Goal: Task Accomplishment & Management: Use online tool/utility

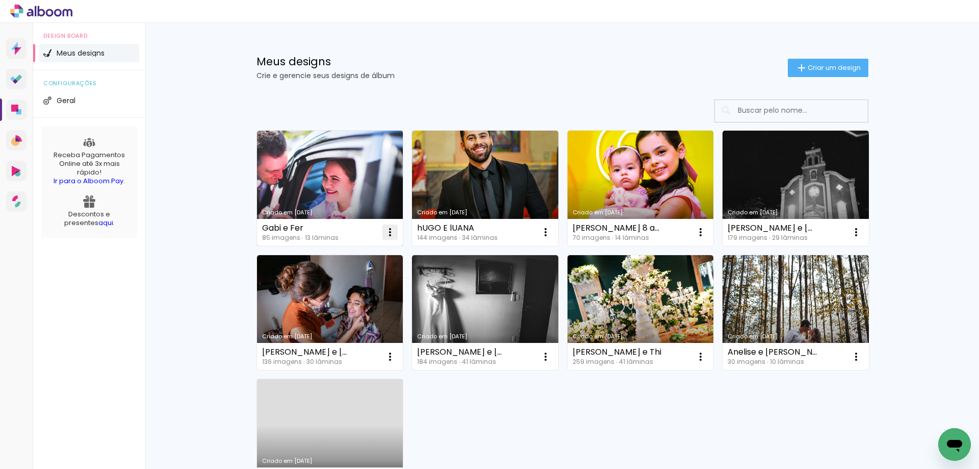
click at [384, 233] on iron-icon at bounding box center [390, 232] width 12 height 12
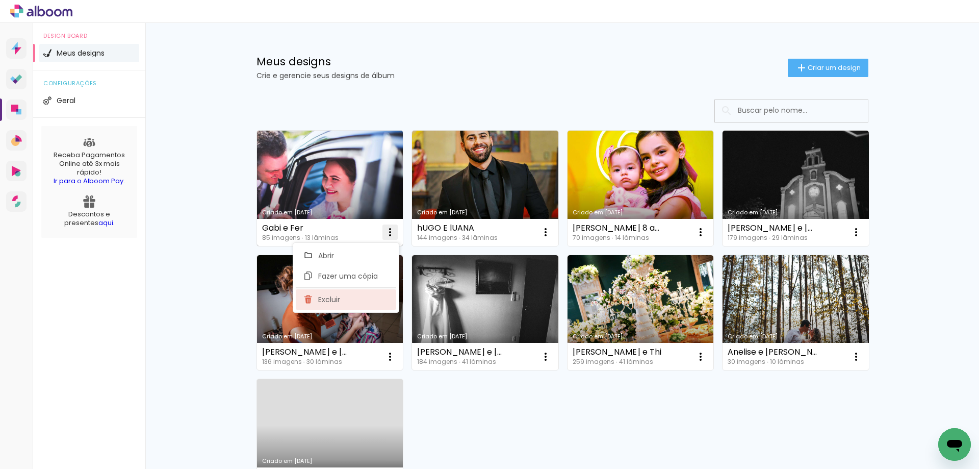
click at [348, 302] on paper-item "Excluir" at bounding box center [346, 299] width 100 height 20
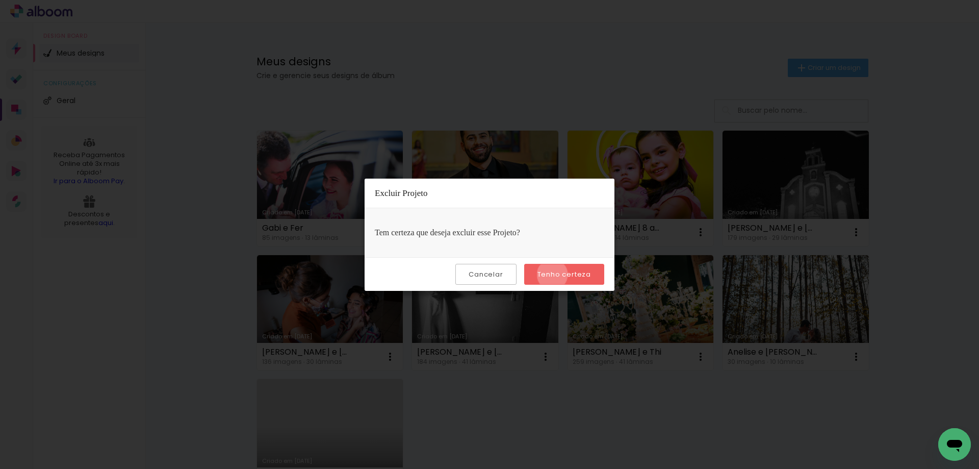
click at [0, 0] on slot "Tenho certeza" at bounding box center [0, 0] width 0 height 0
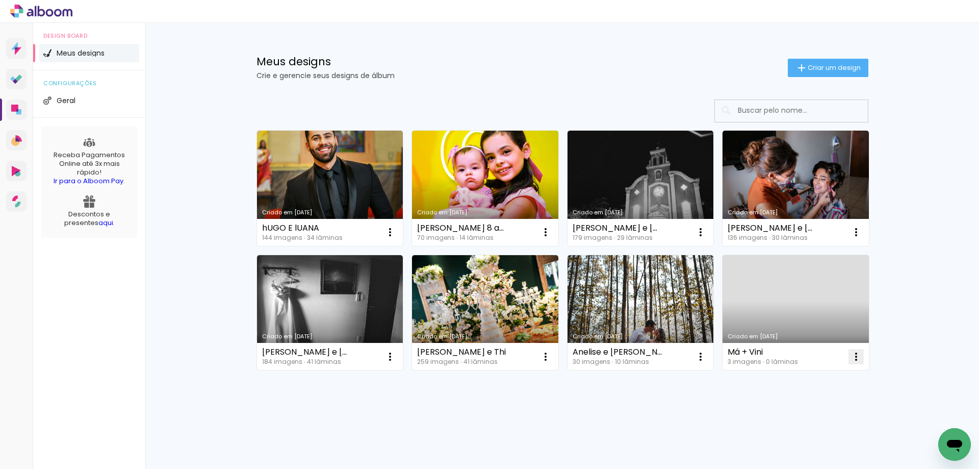
click at [396, 238] on iron-icon at bounding box center [390, 232] width 12 height 12
click at [793, 416] on paper-item "Excluir" at bounding box center [815, 424] width 100 height 20
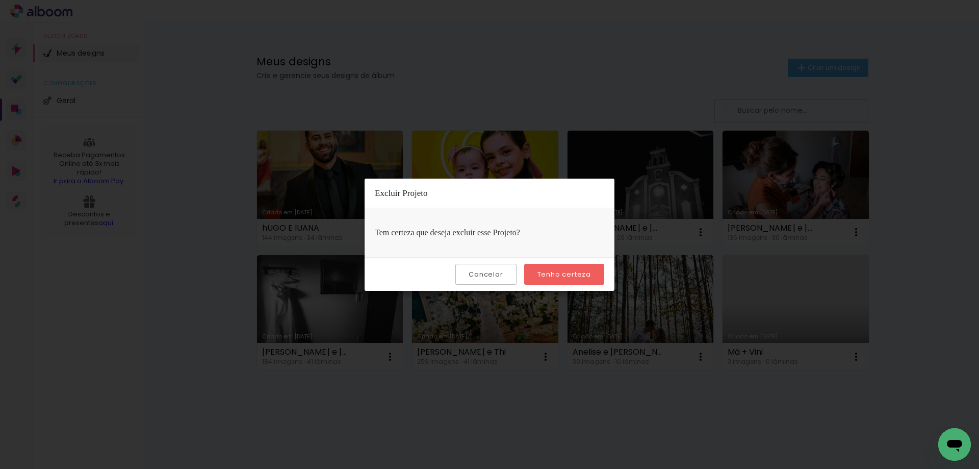
click at [0, 0] on slot "Tenho certeza" at bounding box center [0, 0] width 0 height 0
click at [490, 283] on paper-button "Cancelar" at bounding box center [485, 274] width 61 height 21
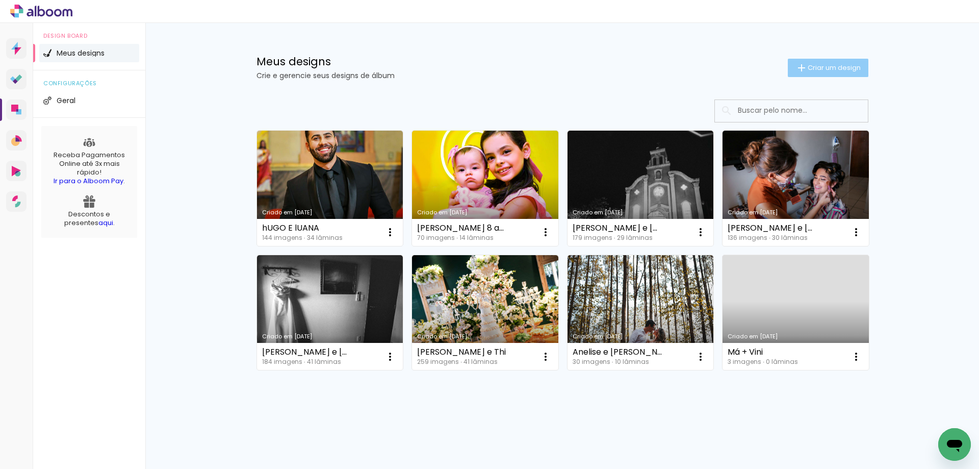
click at [817, 72] on paper-button "Criar um design" at bounding box center [828, 68] width 81 height 18
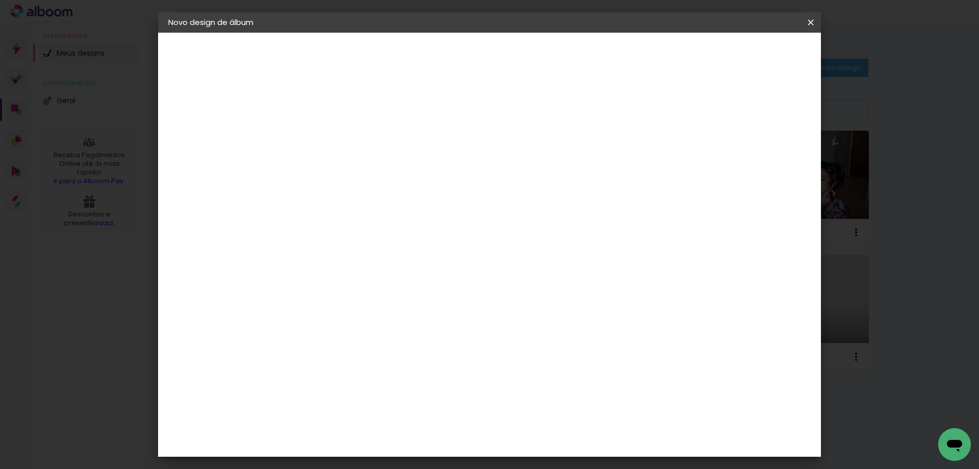
click at [335, 130] on input at bounding box center [335, 137] width 0 height 16
type input "Bru 30"
type paper-input "Bru 30"
click at [440, 62] on paper-button "Avançar" at bounding box center [415, 53] width 50 height 17
click at [526, 157] on paper-item "Tamanho Livre" at bounding box center [477, 155] width 98 height 22
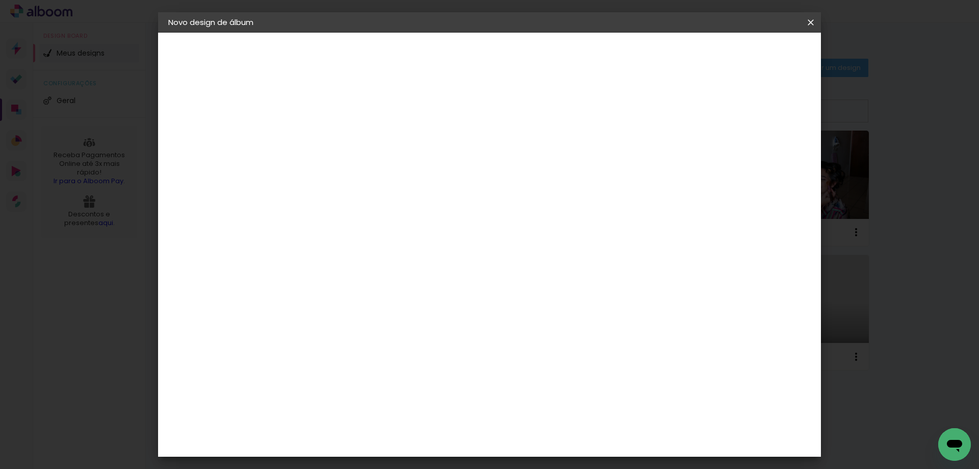
click at [0, 0] on slot "Avançar" at bounding box center [0, 0] width 0 height 0
click at [312, 287] on input "30" at bounding box center [303, 289] width 27 height 15
click at [316, 286] on div "cm" at bounding box center [322, 289] width 12 height 15
click at [319, 282] on div "cm" at bounding box center [322, 289] width 12 height 15
click at [315, 289] on input "30" at bounding box center [303, 289] width 27 height 15
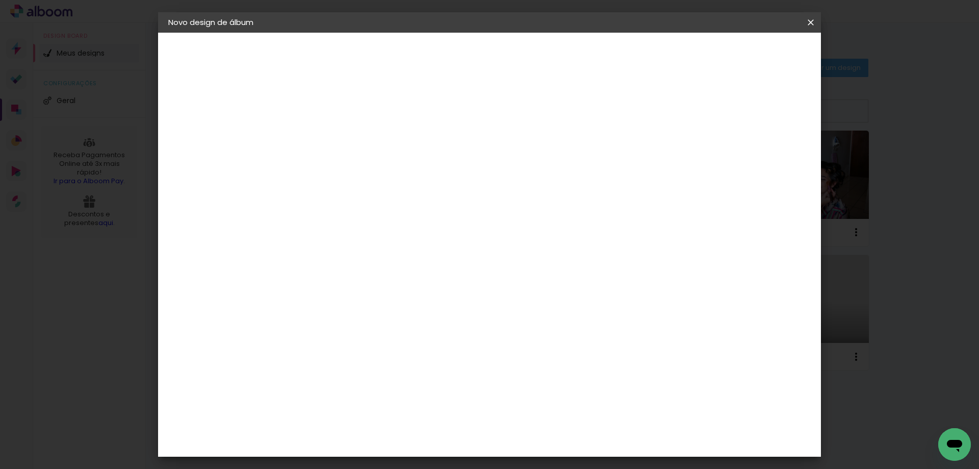
type input "30,5"
type paper-input "30,5"
drag, startPoint x: 552, startPoint y: 431, endPoint x: 543, endPoint y: 431, distance: 9.2
click at [543, 431] on input "60" at bounding box center [546, 428] width 27 height 15
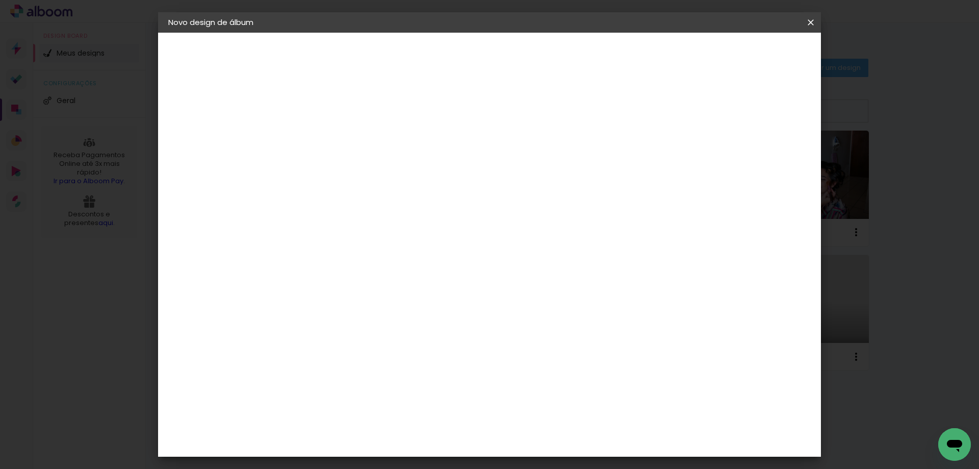
type input "40"
type paper-input "40"
click at [747, 56] on span "Iniciar design" at bounding box center [724, 53] width 46 height 7
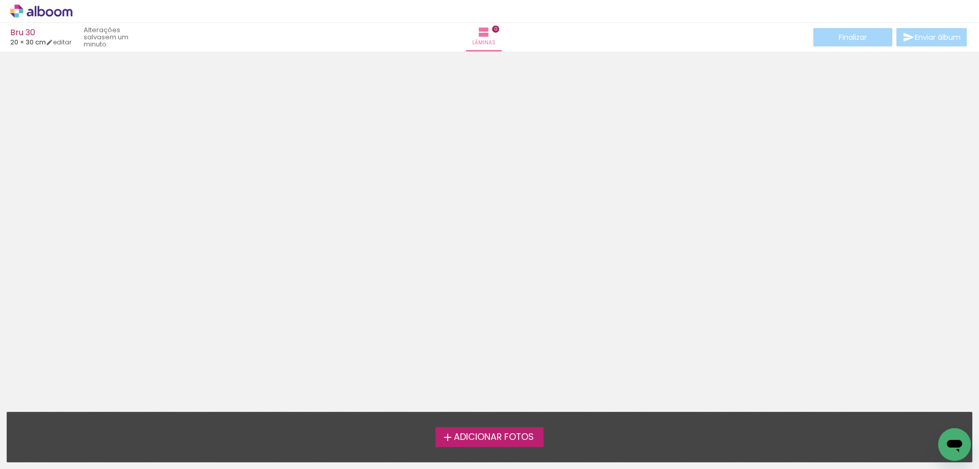
click at [466, 435] on span "Adicionar Fotos" at bounding box center [494, 436] width 80 height 9
click at [0, 0] on input "file" at bounding box center [0, 0] width 0 height 0
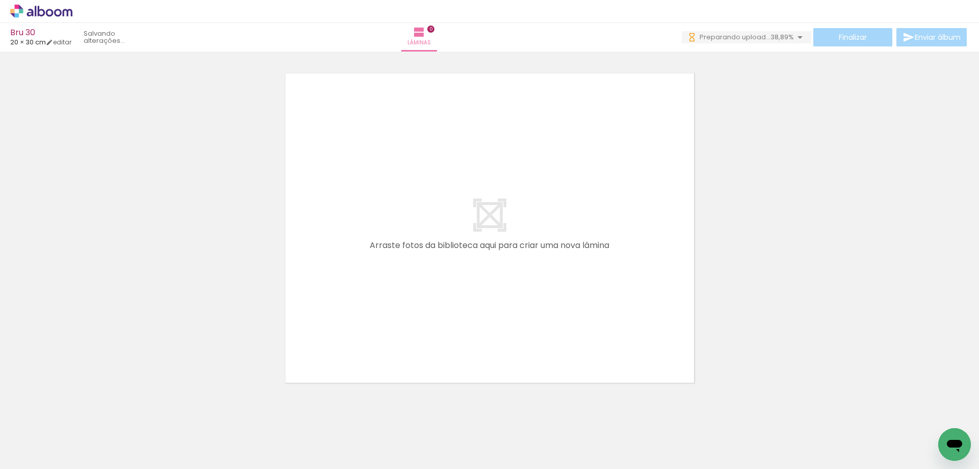
scroll to position [0, 741]
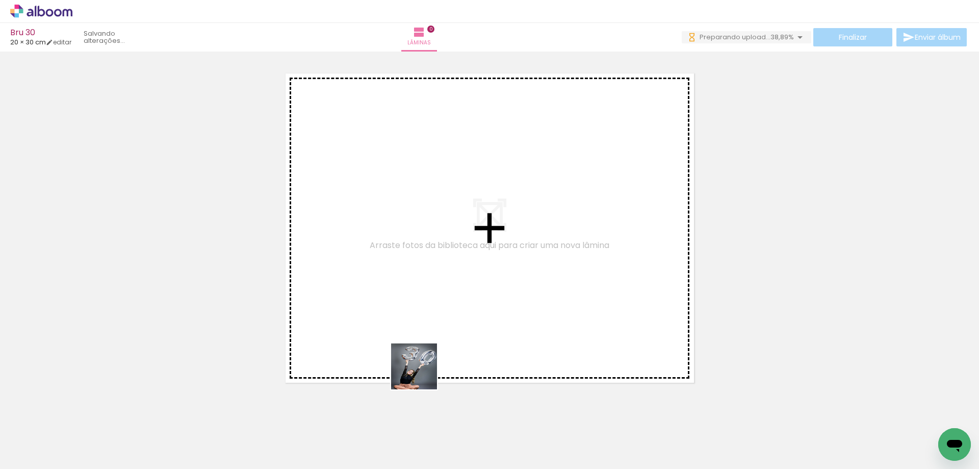
drag, startPoint x: 447, startPoint y: 438, endPoint x: 383, endPoint y: 265, distance: 184.2
click at [385, 271] on quentale-workspace at bounding box center [489, 234] width 979 height 469
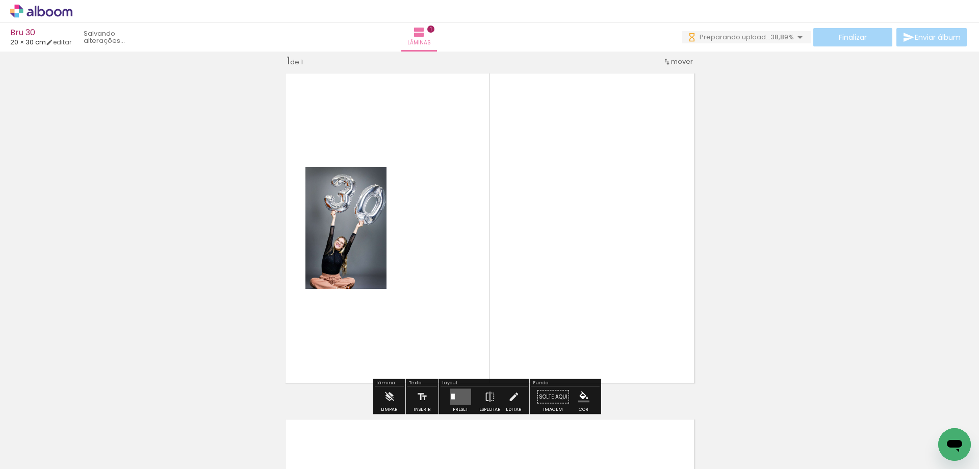
scroll to position [13, 0]
drag, startPoint x: 508, startPoint y: 447, endPoint x: 563, endPoint y: 286, distance: 169.8
click at [562, 289] on quentale-workspace at bounding box center [489, 234] width 979 height 469
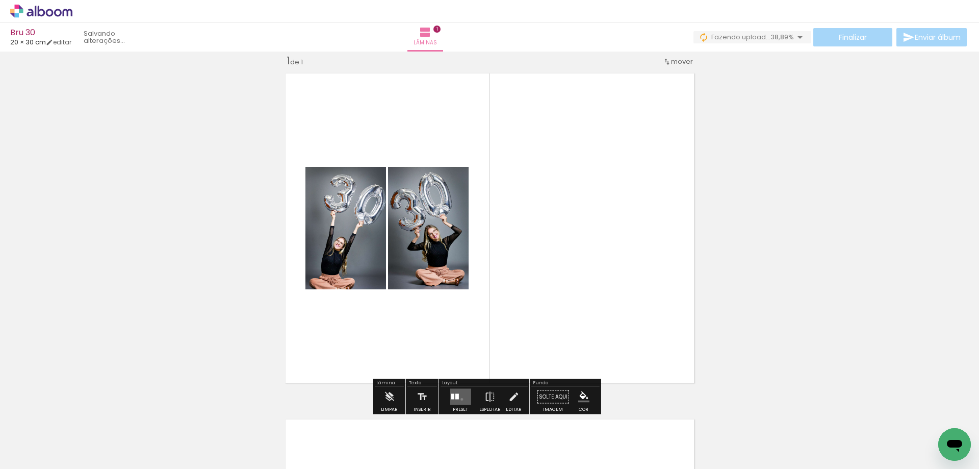
click at [459, 399] on quentale-layouter at bounding box center [460, 397] width 21 height 16
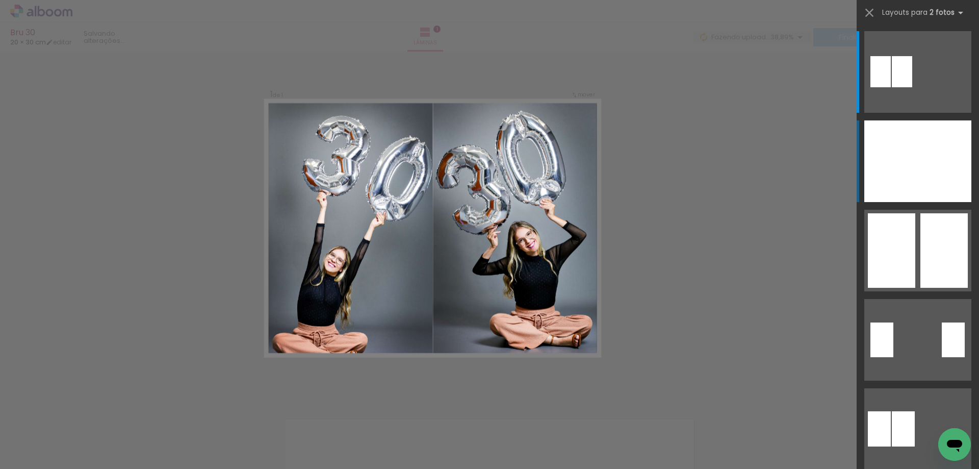
click at [912, 186] on div at bounding box center [891, 161] width 54 height 82
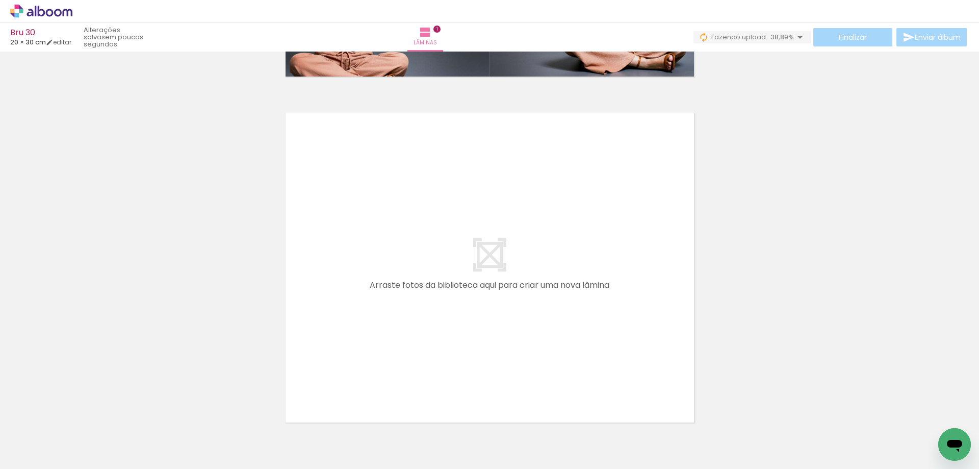
scroll to position [370, 0]
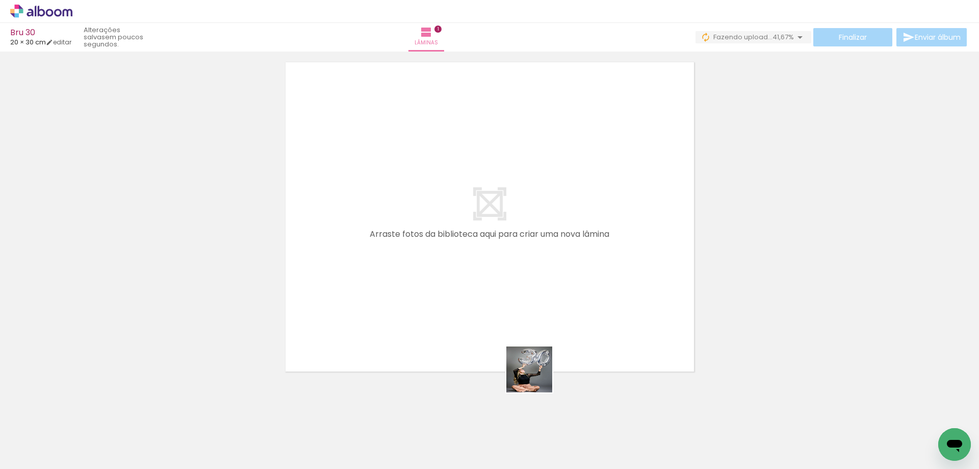
drag, startPoint x: 569, startPoint y: 435, endPoint x: 466, endPoint y: 261, distance: 202.1
click at [468, 262] on quentale-workspace at bounding box center [489, 234] width 979 height 469
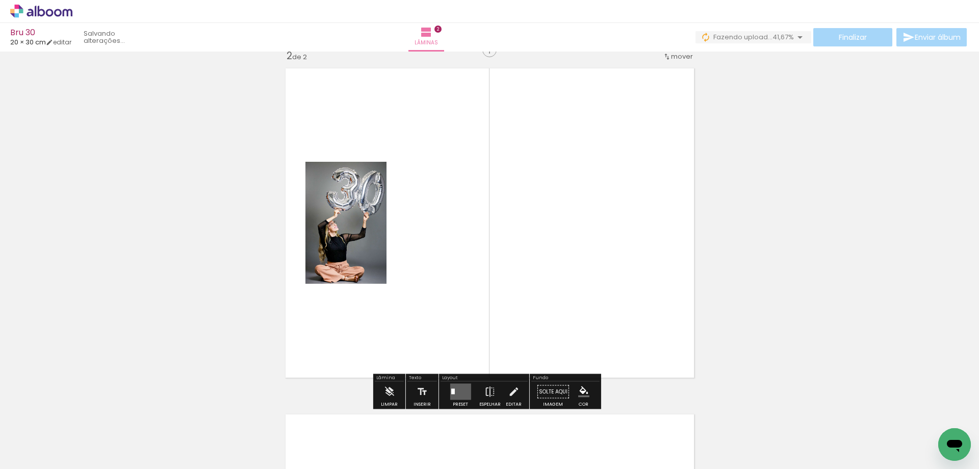
scroll to position [359, 0]
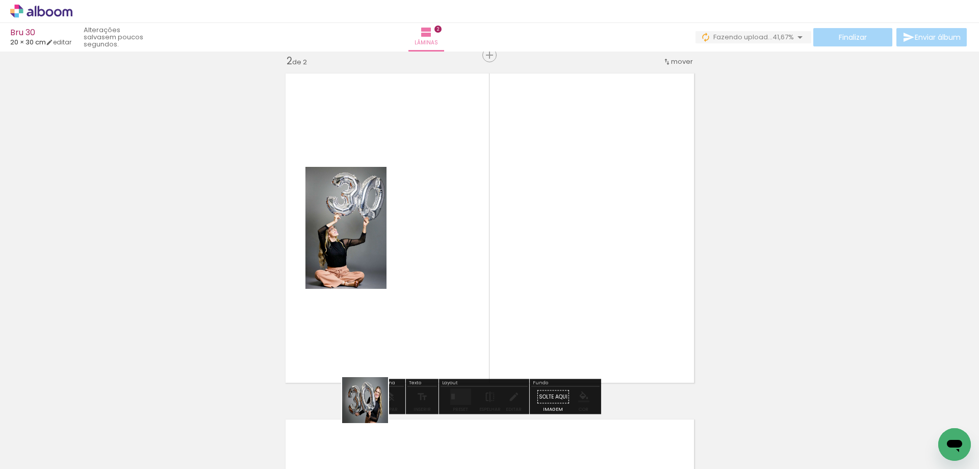
drag, startPoint x: 342, startPoint y: 430, endPoint x: 557, endPoint y: 286, distance: 259.0
click at [557, 286] on quentale-workspace at bounding box center [489, 234] width 979 height 469
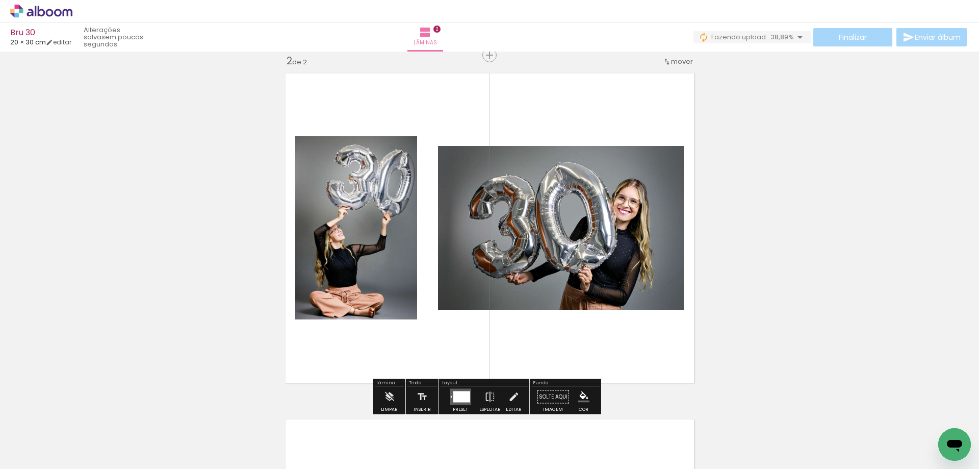
drag, startPoint x: 398, startPoint y: 425, endPoint x: 596, endPoint y: 272, distance: 250.1
click at [596, 272] on quentale-workspace at bounding box center [489, 234] width 979 height 469
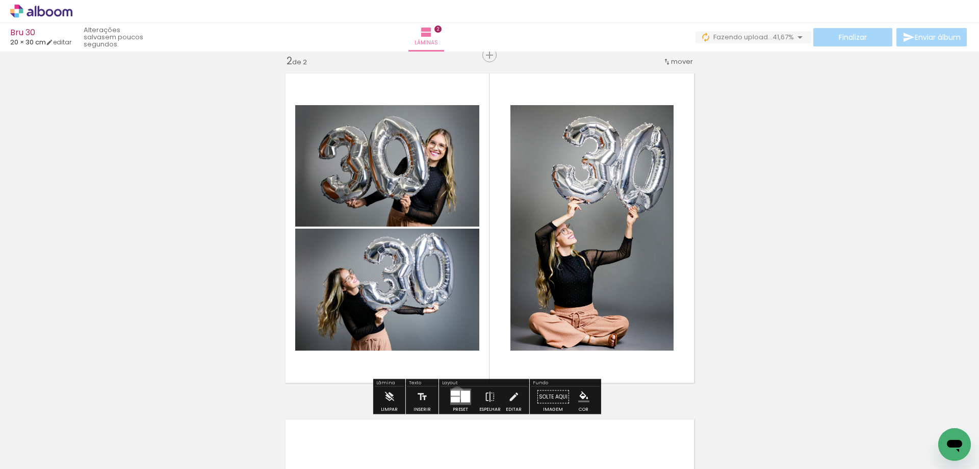
click at [455, 393] on div at bounding box center [454, 393] width 9 height 5
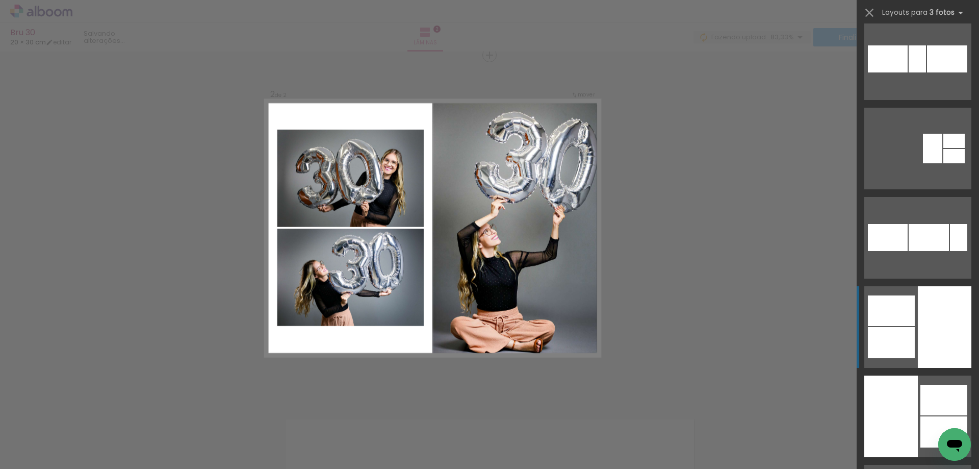
scroll to position [1734, 0]
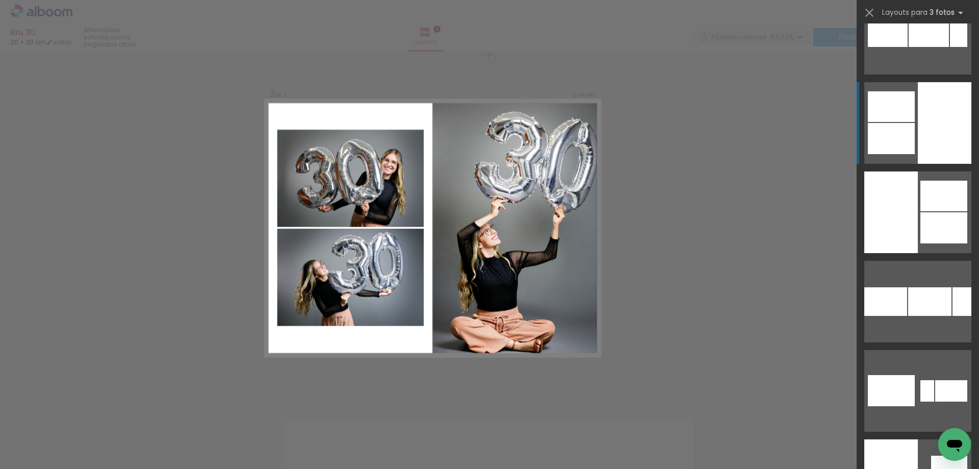
click at [918, 142] on div at bounding box center [945, 123] width 54 height 82
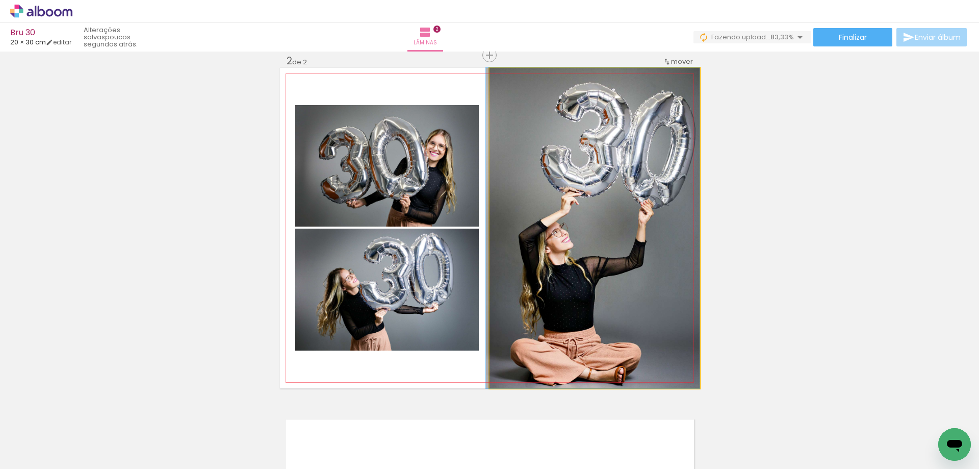
drag, startPoint x: 656, startPoint y: 218, endPoint x: 648, endPoint y: 217, distance: 8.7
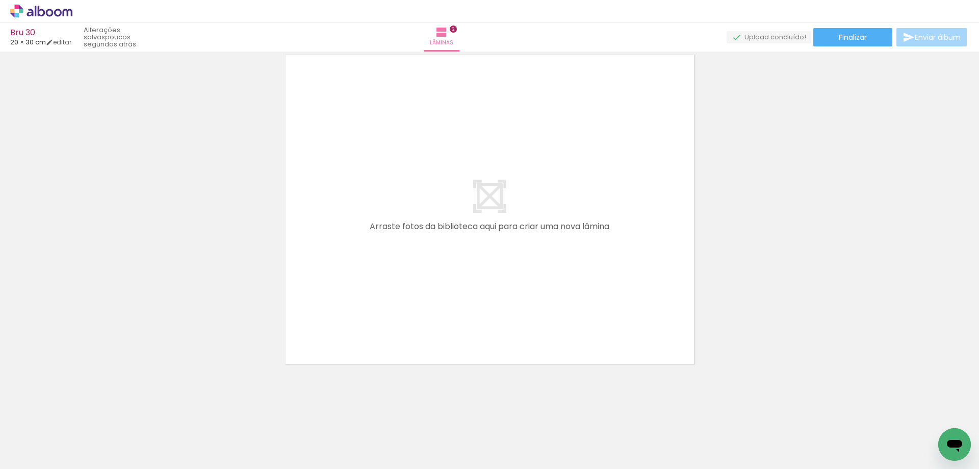
scroll to position [0, 0]
drag, startPoint x: 270, startPoint y: 442, endPoint x: 392, endPoint y: 225, distance: 248.8
click at [390, 228] on quentale-workspace at bounding box center [489, 234] width 979 height 469
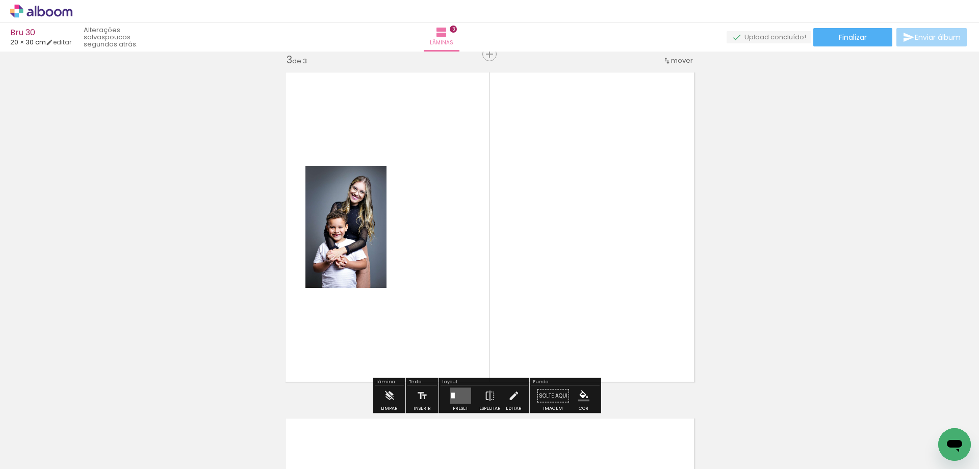
scroll to position [705, 0]
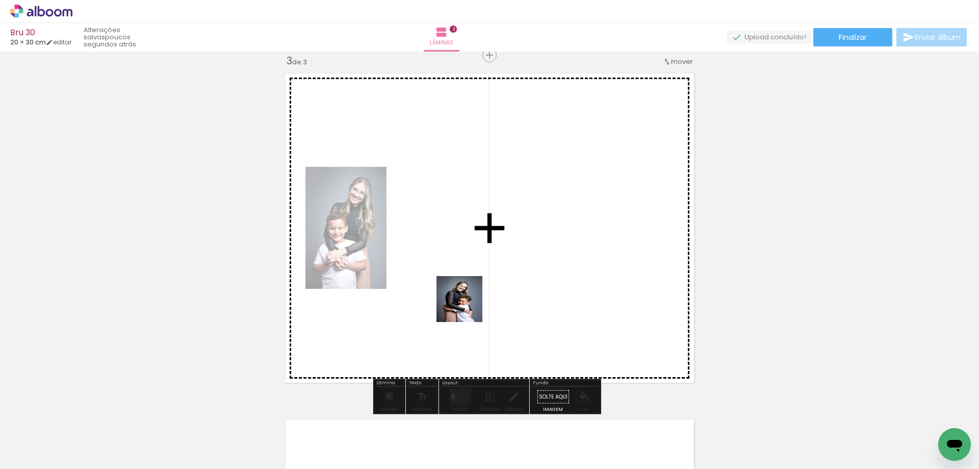
drag, startPoint x: 339, startPoint y: 437, endPoint x: 506, endPoint y: 263, distance: 241.6
click at [505, 264] on quentale-workspace at bounding box center [489, 234] width 979 height 469
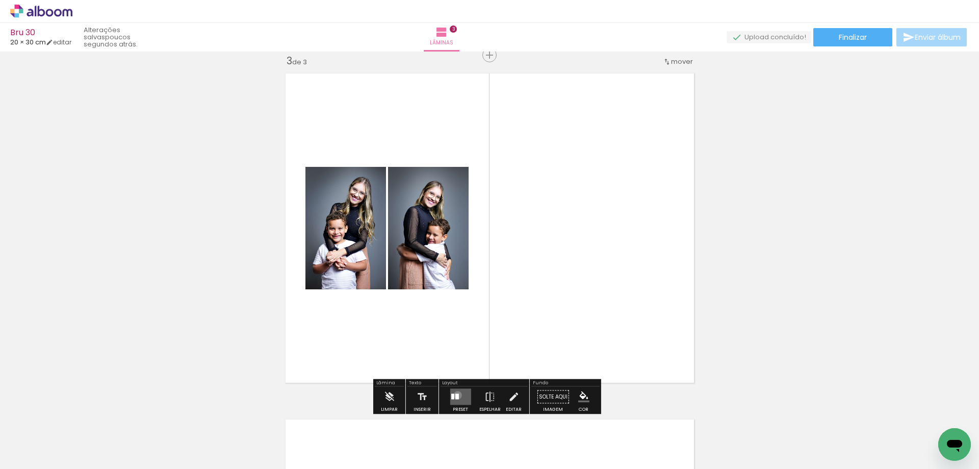
click at [455, 395] on div at bounding box center [457, 397] width 4 height 6
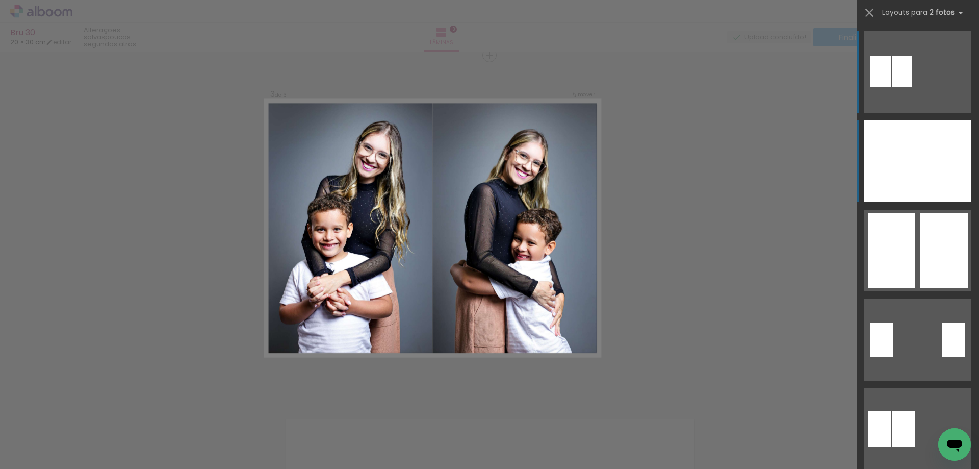
click at [910, 146] on div at bounding box center [891, 161] width 54 height 82
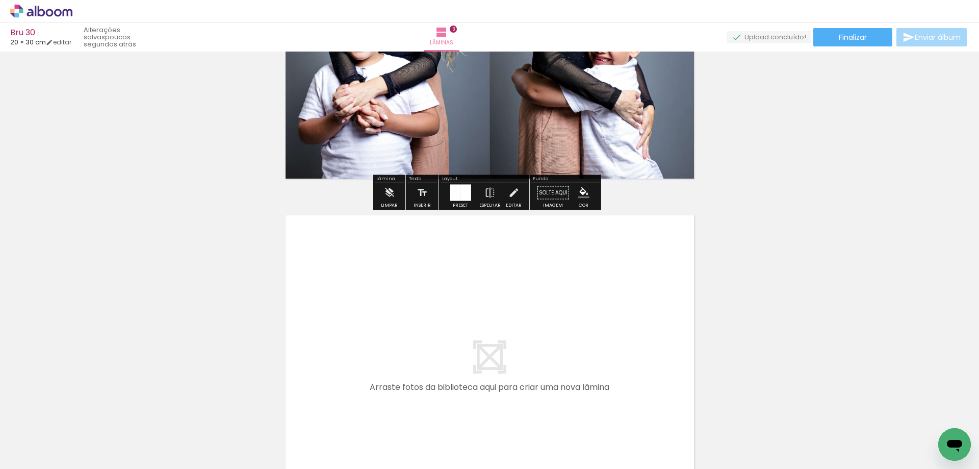
scroll to position [1062, 0]
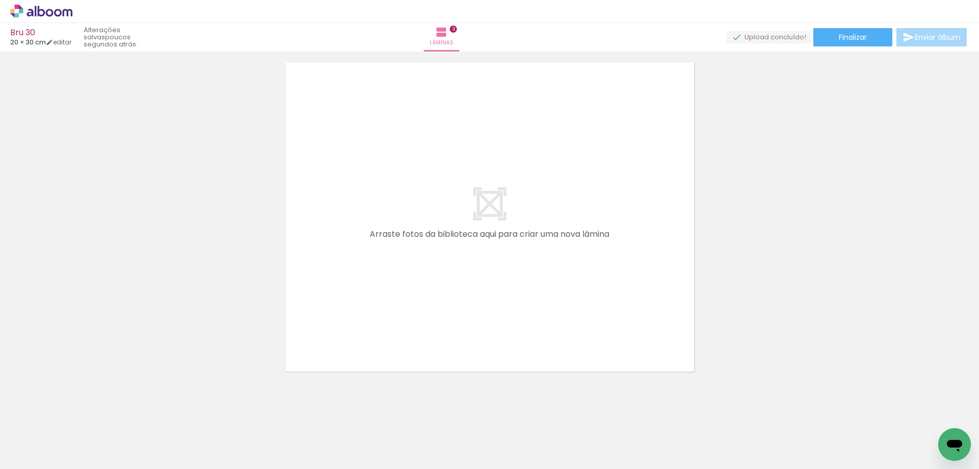
drag, startPoint x: 391, startPoint y: 446, endPoint x: 388, endPoint y: 305, distance: 140.3
click at [388, 305] on quentale-workspace at bounding box center [489, 234] width 979 height 469
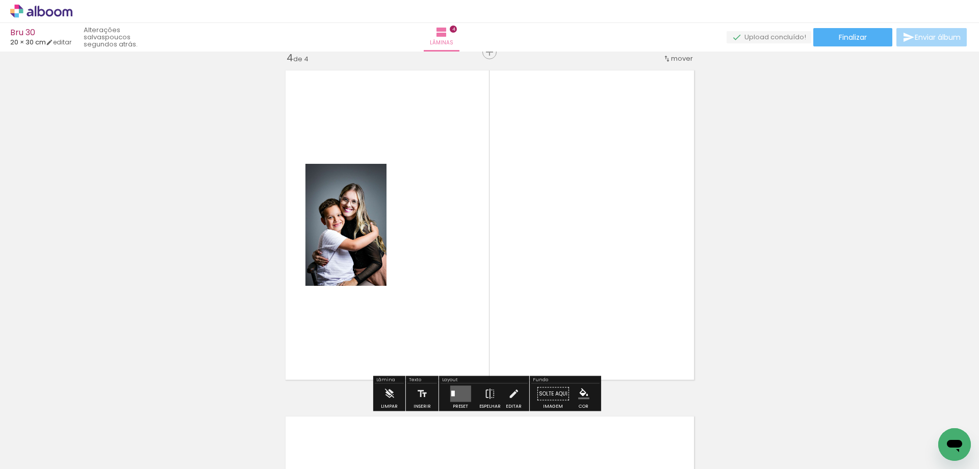
scroll to position [1050, 0]
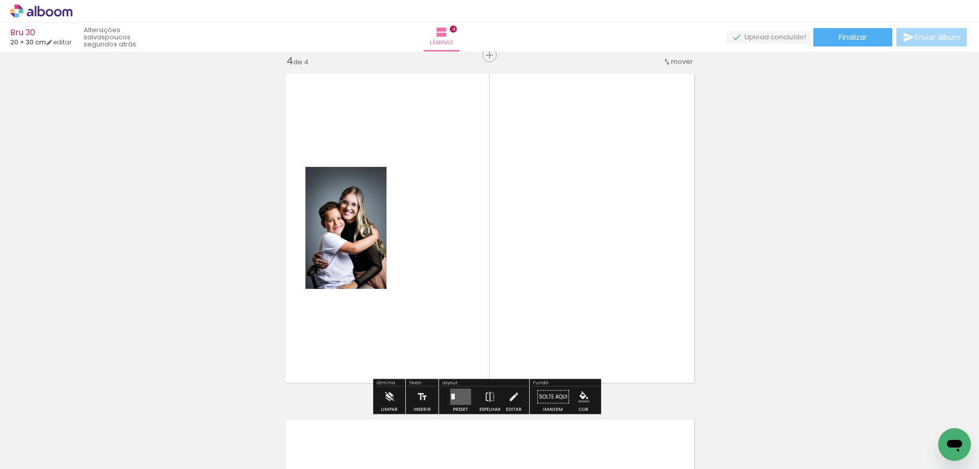
drag, startPoint x: 448, startPoint y: 436, endPoint x: 503, endPoint y: 283, distance: 162.9
click at [501, 286] on quentale-workspace at bounding box center [489, 234] width 979 height 469
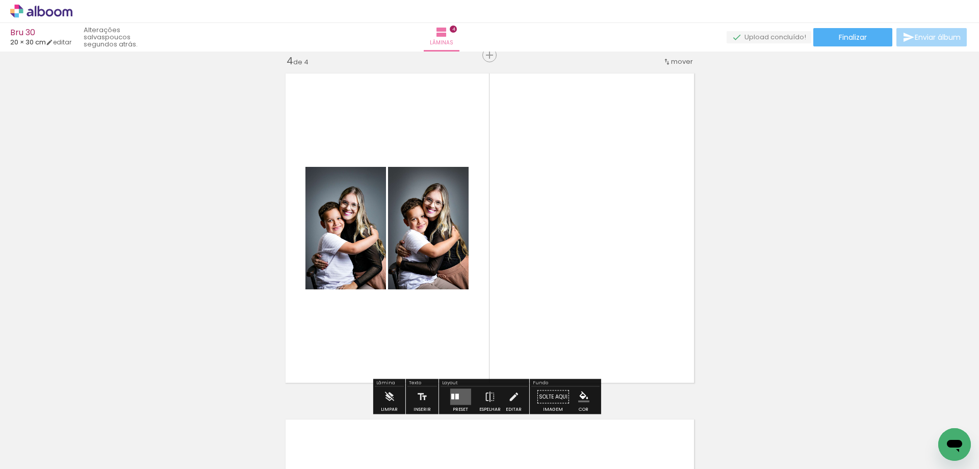
click at [453, 393] on quentale-layouter at bounding box center [460, 397] width 21 height 16
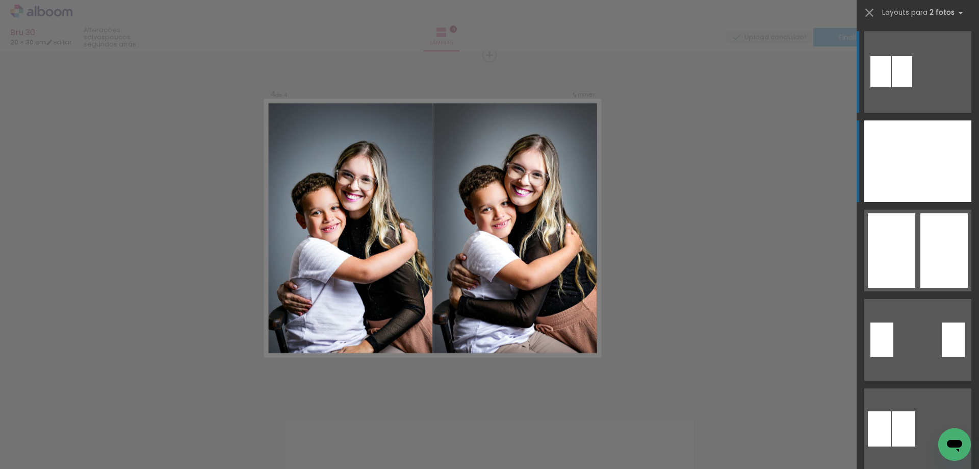
click at [913, 156] on div at bounding box center [891, 161] width 54 height 82
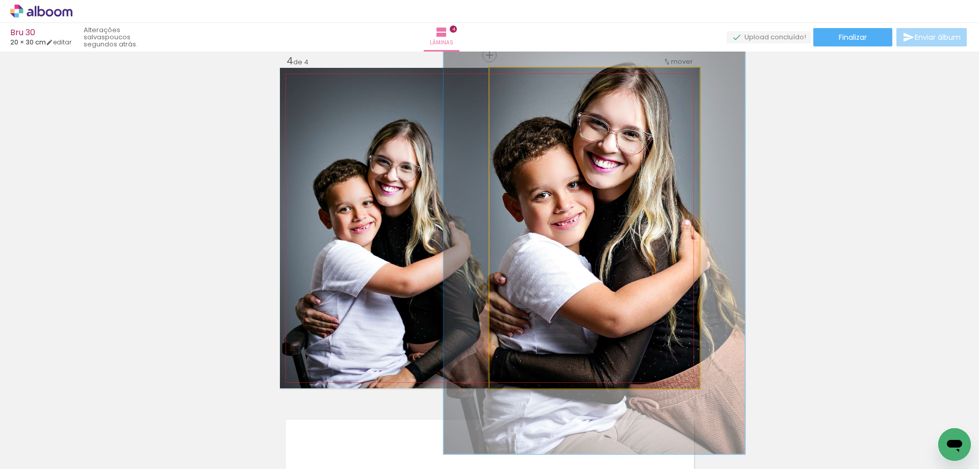
drag, startPoint x: 513, startPoint y: 78, endPoint x: 528, endPoint y: 81, distance: 14.6
type paper-slider "141"
click at [528, 81] on div at bounding box center [528, 78] width 16 height 16
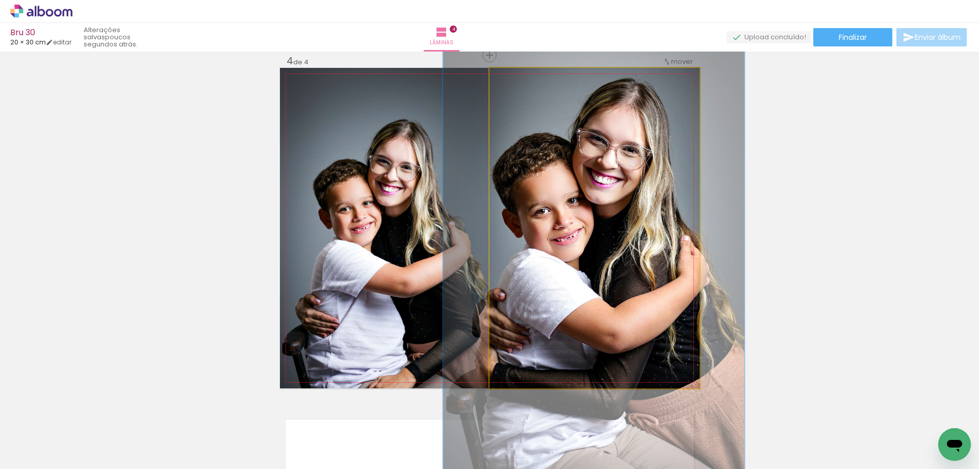
drag, startPoint x: 621, startPoint y: 144, endPoint x: 620, endPoint y: 157, distance: 13.3
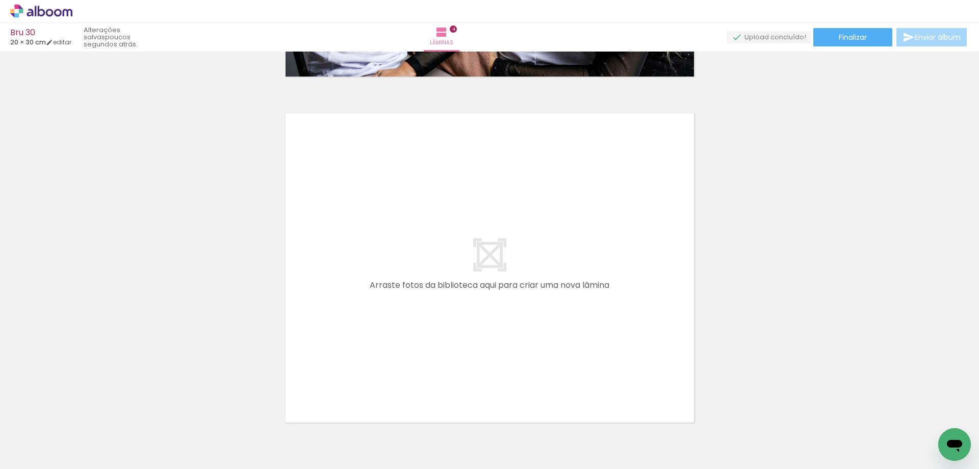
scroll to position [0, 20]
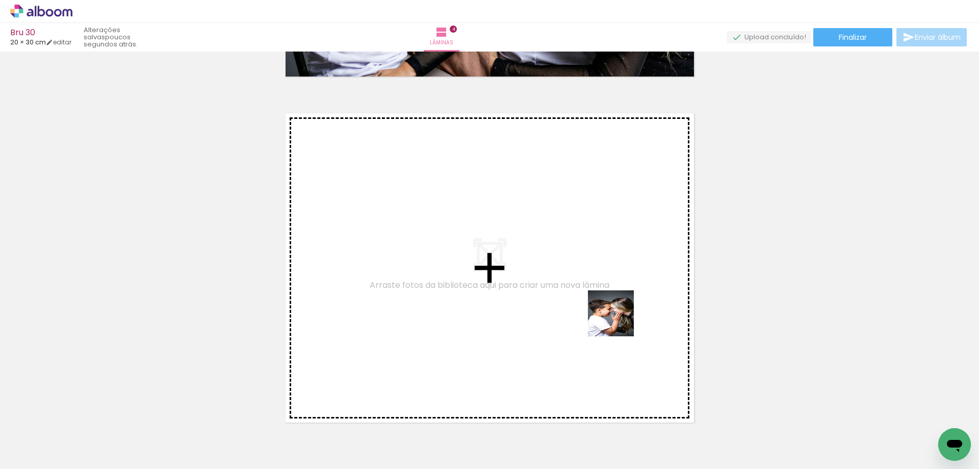
drag, startPoint x: 655, startPoint y: 430, endPoint x: 618, endPoint y: 315, distance: 121.1
click at [618, 315] on quentale-workspace at bounding box center [489, 234] width 979 height 469
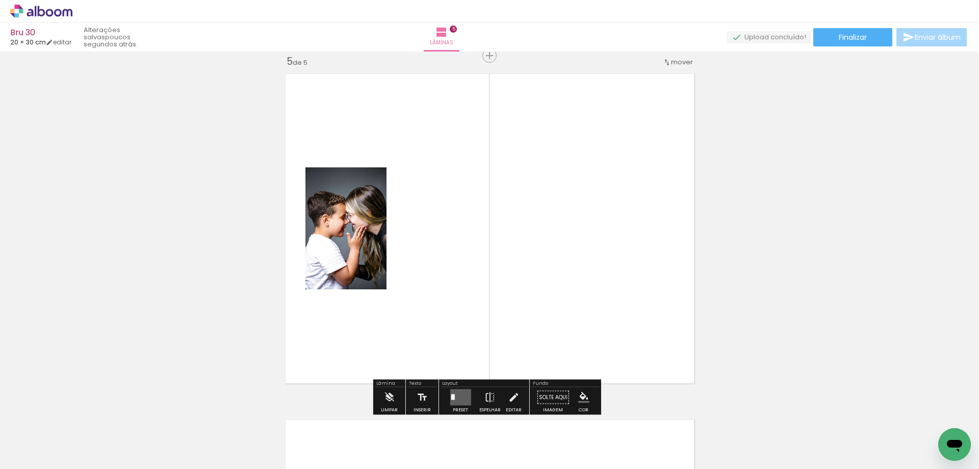
scroll to position [1396, 0]
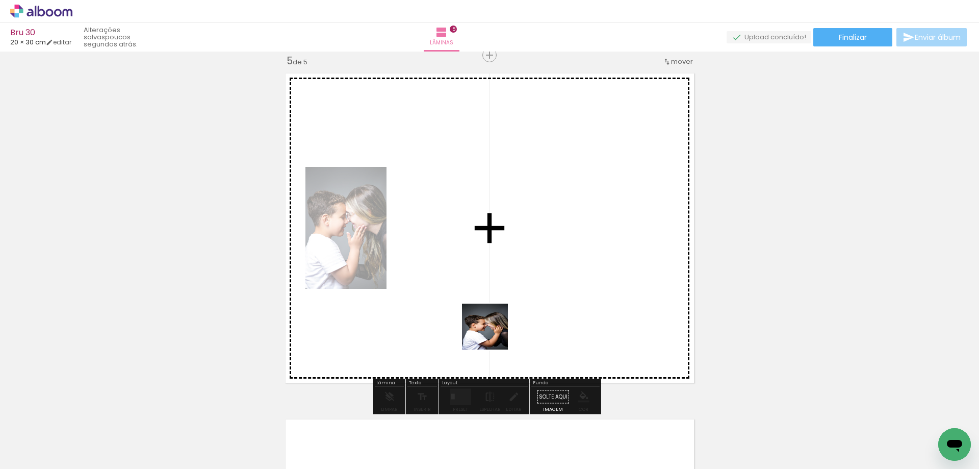
drag, startPoint x: 492, startPoint y: 433, endPoint x: 501, endPoint y: 268, distance: 165.0
click at [502, 283] on quentale-workspace at bounding box center [489, 234] width 979 height 469
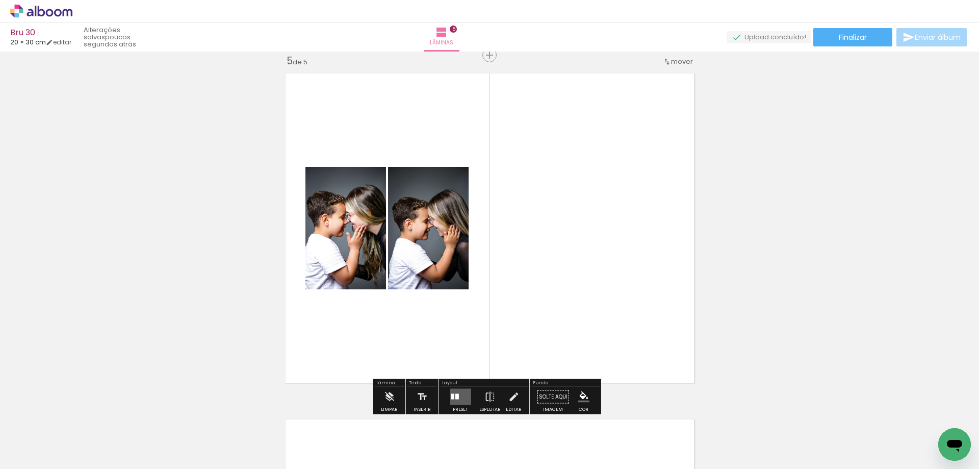
click at [456, 392] on quentale-layouter at bounding box center [460, 397] width 21 height 16
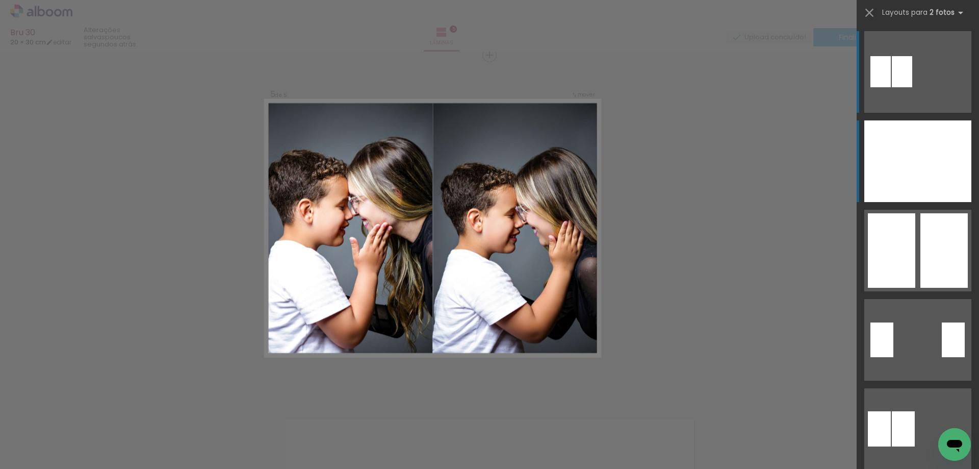
click at [903, 167] on div at bounding box center [891, 161] width 54 height 82
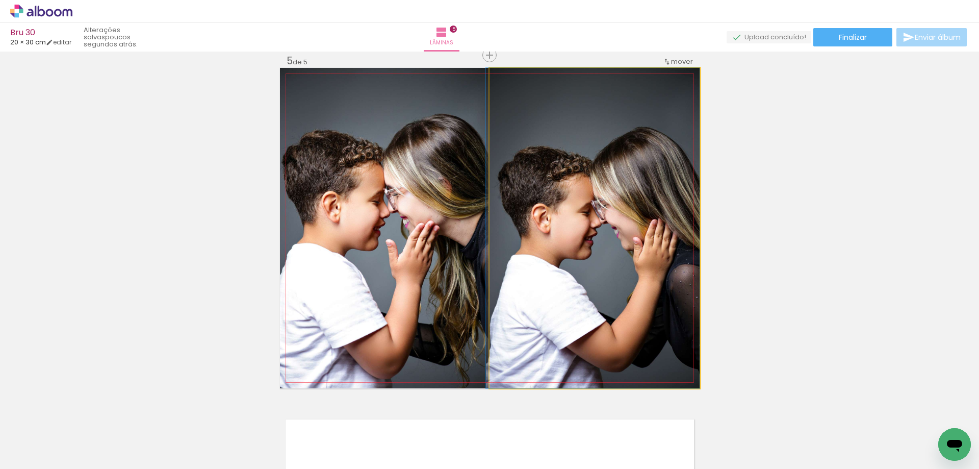
drag, startPoint x: 630, startPoint y: 239, endPoint x: 613, endPoint y: 238, distance: 16.4
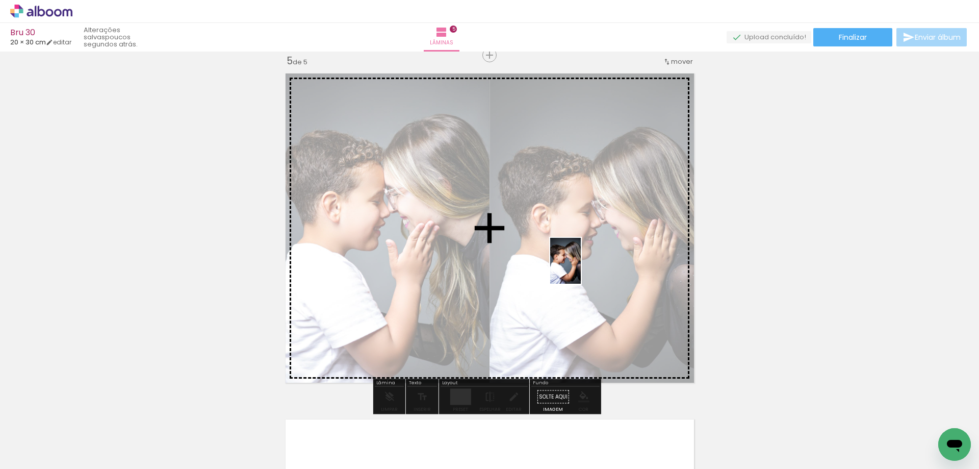
drag, startPoint x: 549, startPoint y: 445, endPoint x: 581, endPoint y: 268, distance: 179.3
click at [581, 268] on quentale-workspace at bounding box center [489, 234] width 979 height 469
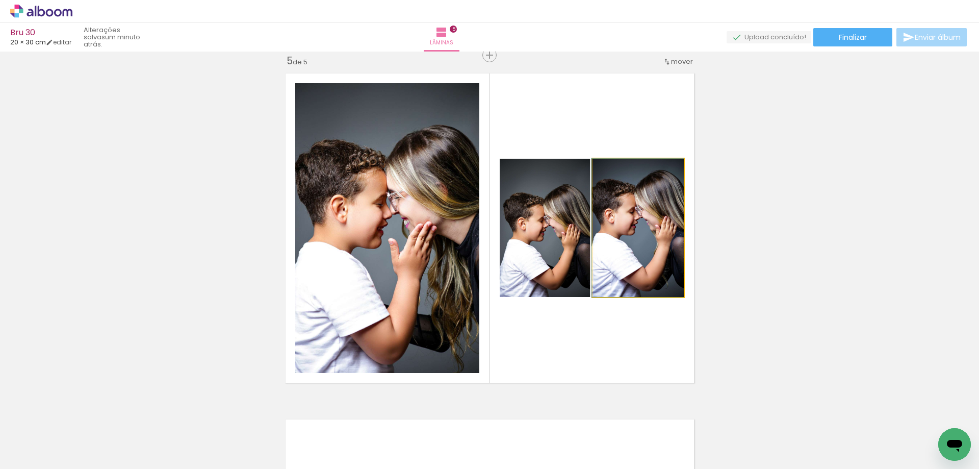
drag, startPoint x: 643, startPoint y: 246, endPoint x: 636, endPoint y: 253, distance: 9.7
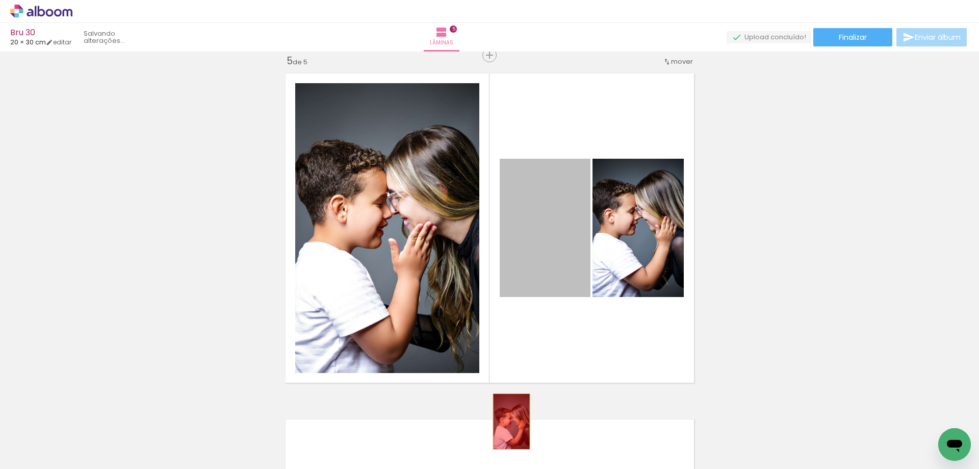
drag, startPoint x: 561, startPoint y: 253, endPoint x: 507, endPoint y: 428, distance: 183.6
click at [507, 428] on quentale-workspace at bounding box center [489, 234] width 979 height 469
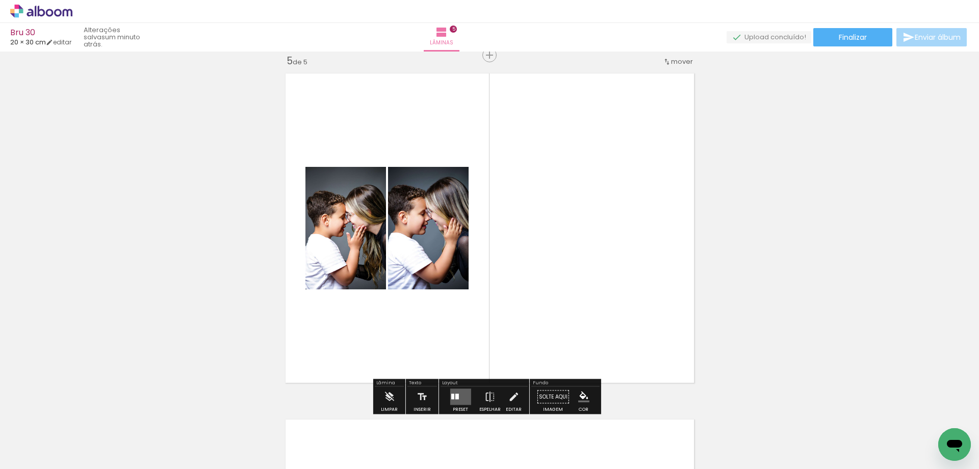
drag, startPoint x: 596, startPoint y: 348, endPoint x: 587, endPoint y: 248, distance: 99.8
click at [587, 250] on quentale-workspace at bounding box center [489, 234] width 979 height 469
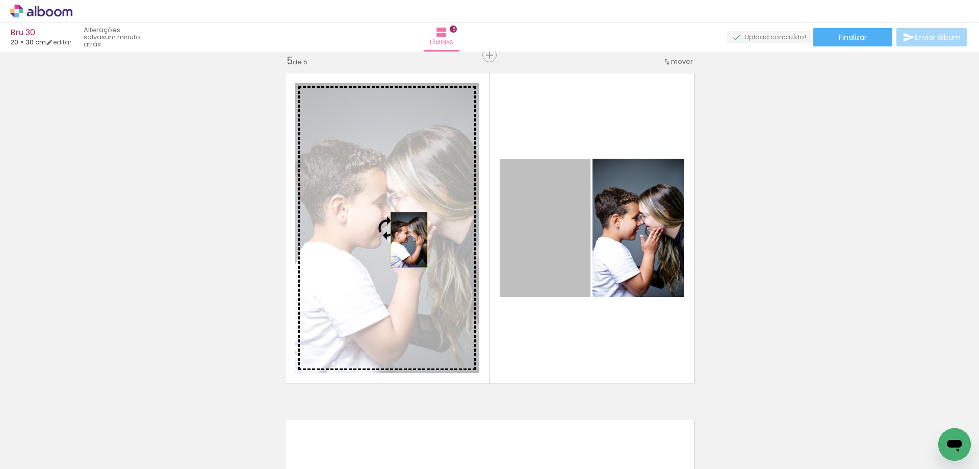
drag, startPoint x: 553, startPoint y: 254, endPoint x: 405, endPoint y: 240, distance: 149.1
click at [0, 0] on slot at bounding box center [0, 0] width 0 height 0
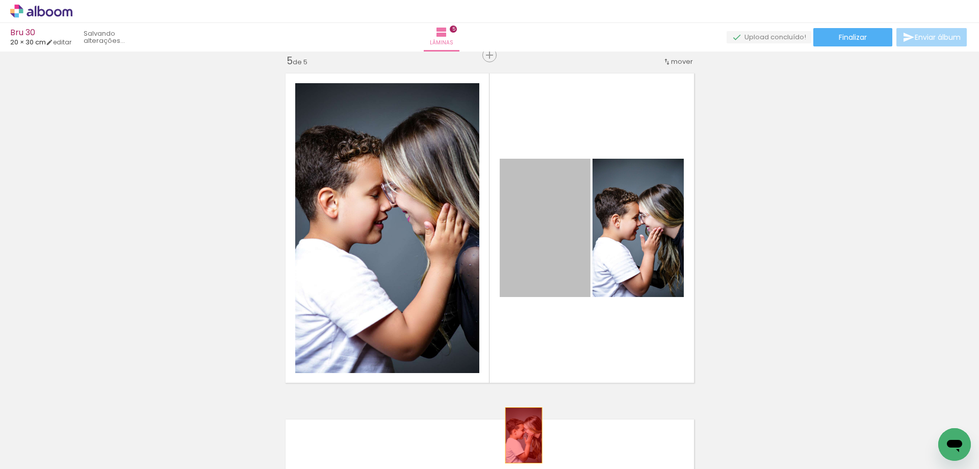
drag, startPoint x: 519, startPoint y: 225, endPoint x: 520, endPoint y: 435, distance: 209.6
click at [520, 435] on quentale-workspace at bounding box center [489, 234] width 979 height 469
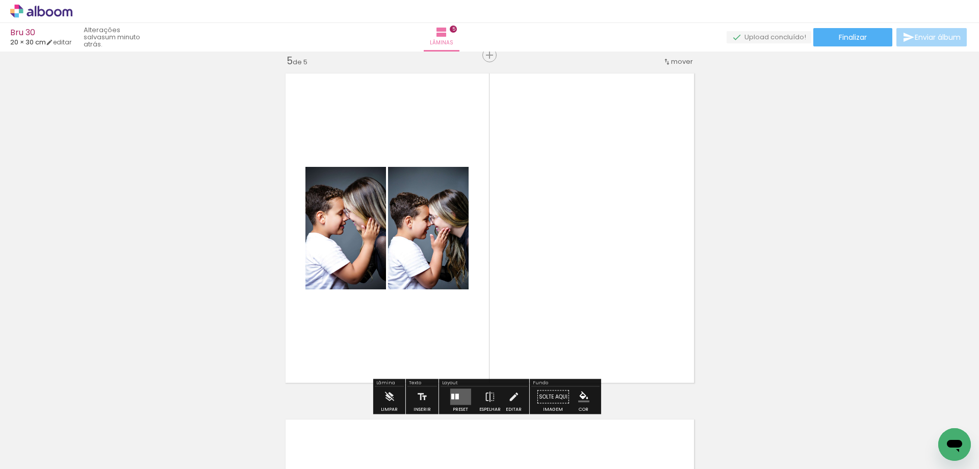
click at [458, 397] on quentale-layouter at bounding box center [460, 397] width 21 height 16
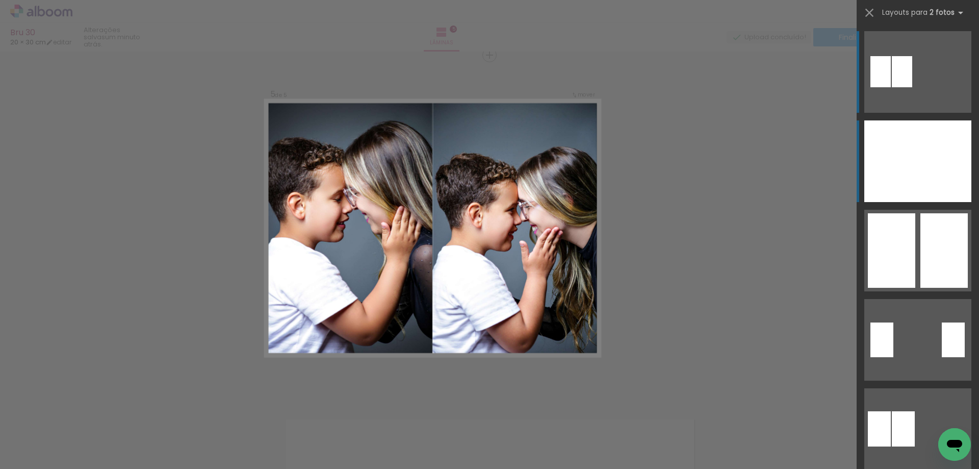
click at [904, 162] on div at bounding box center [891, 161] width 54 height 82
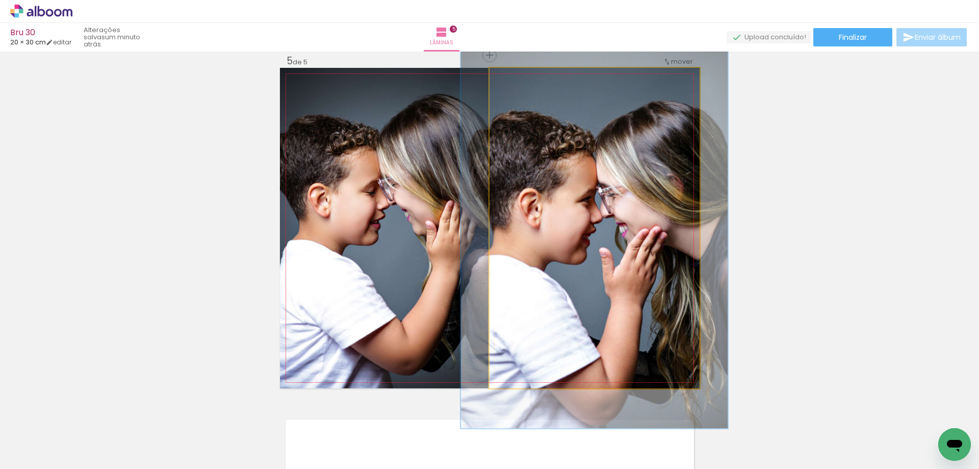
drag, startPoint x: 512, startPoint y: 78, endPoint x: 520, endPoint y: 78, distance: 7.1
type paper-slider "125"
click at [520, 78] on div at bounding box center [522, 78] width 9 height 9
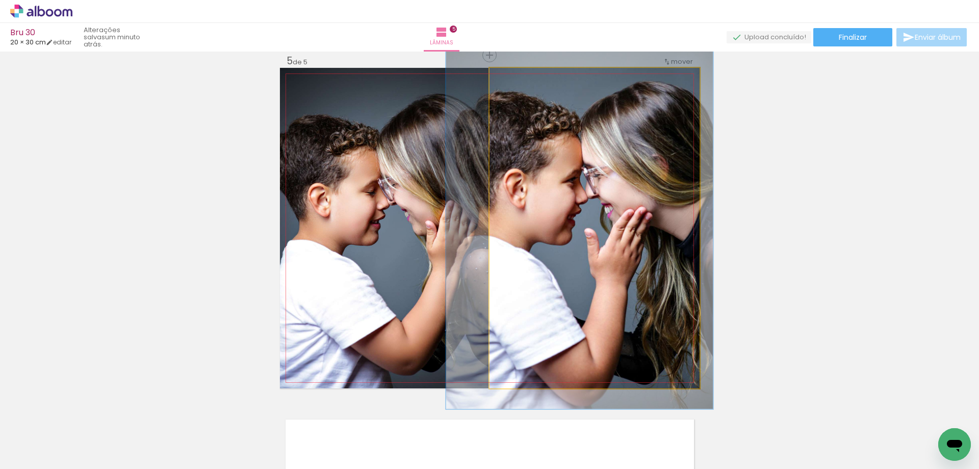
drag, startPoint x: 673, startPoint y: 199, endPoint x: 658, endPoint y: 183, distance: 22.0
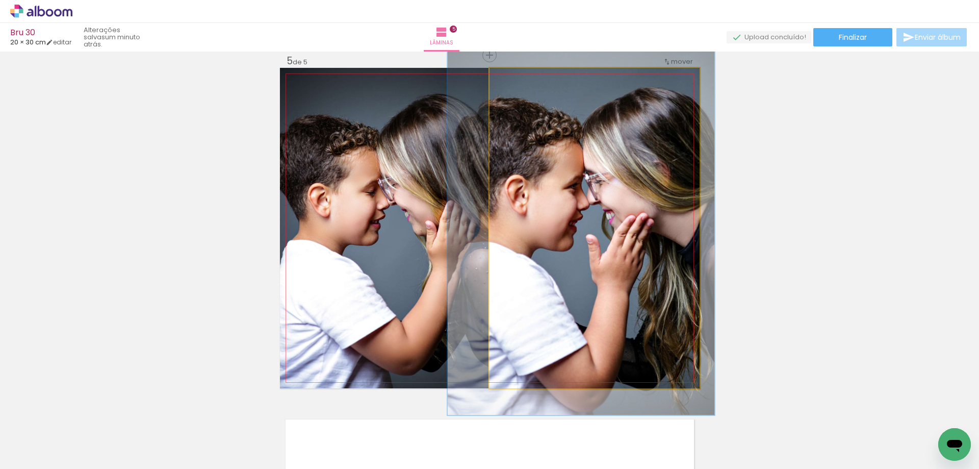
drag, startPoint x: 663, startPoint y: 182, endPoint x: 664, endPoint y: 187, distance: 5.3
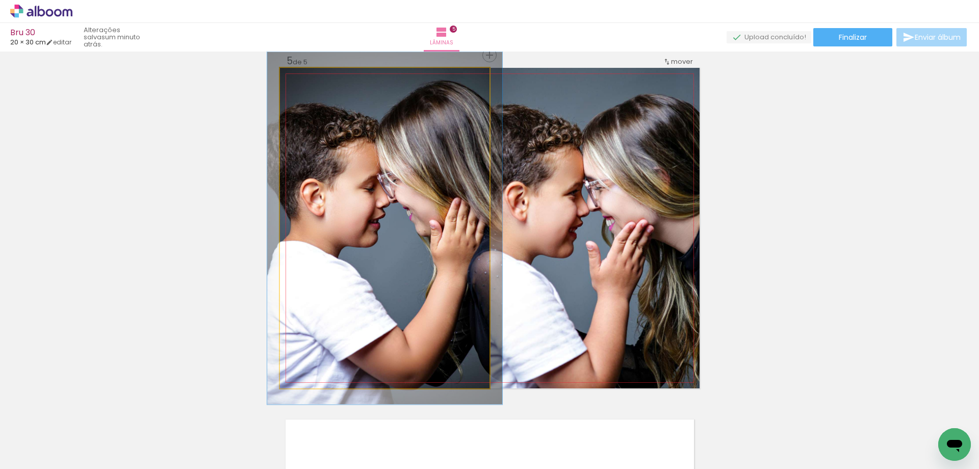
click at [303, 75] on div at bounding box center [306, 78] width 9 height 9
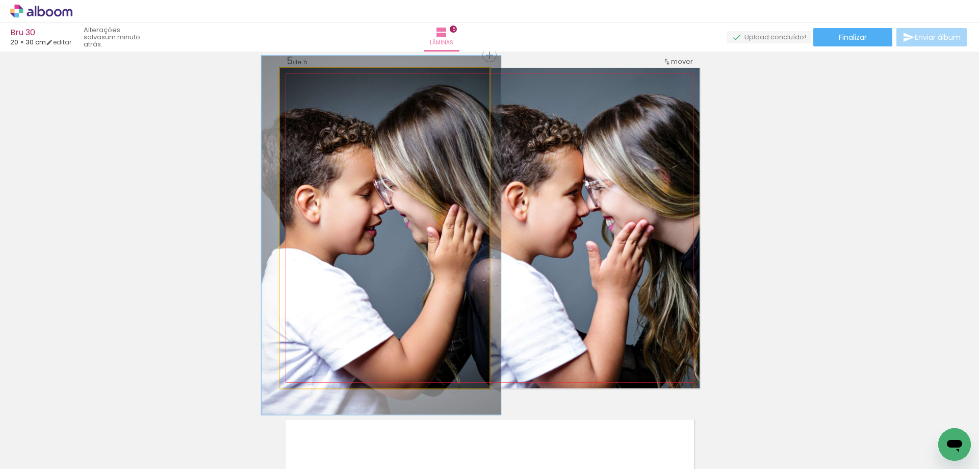
drag, startPoint x: 415, startPoint y: 145, endPoint x: 411, endPoint y: 154, distance: 10.0
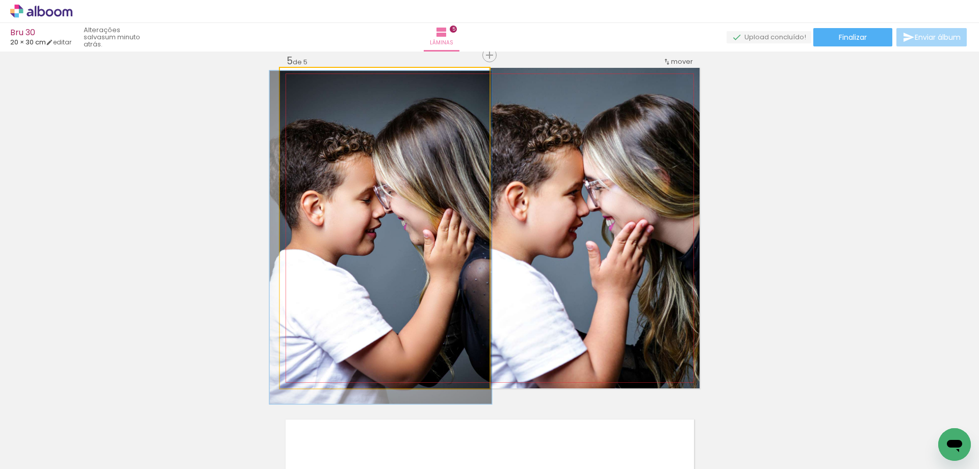
type paper-slider "104"
click at [303, 79] on div at bounding box center [305, 78] width 9 height 9
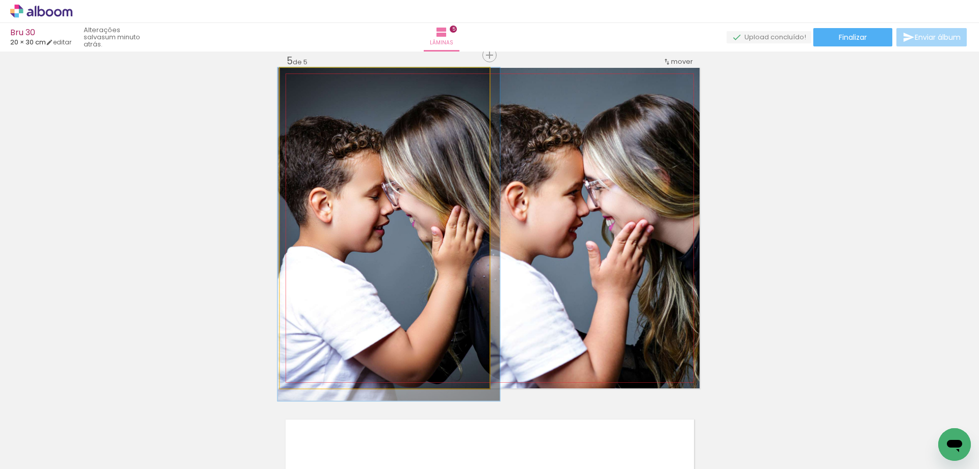
drag, startPoint x: 397, startPoint y: 131, endPoint x: 402, endPoint y: 133, distance: 6.0
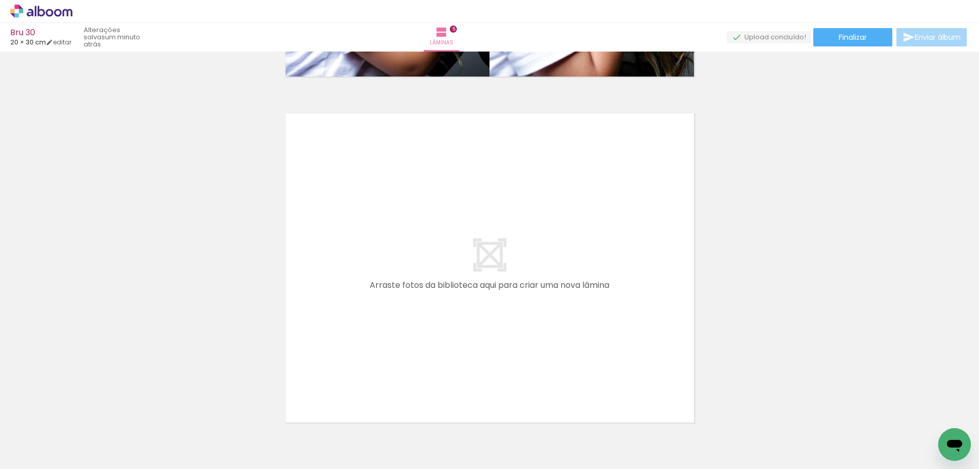
scroll to position [0, 175]
drag, startPoint x: 564, startPoint y: 440, endPoint x: 445, endPoint y: 308, distance: 177.6
click at [445, 308] on quentale-workspace at bounding box center [489, 234] width 979 height 469
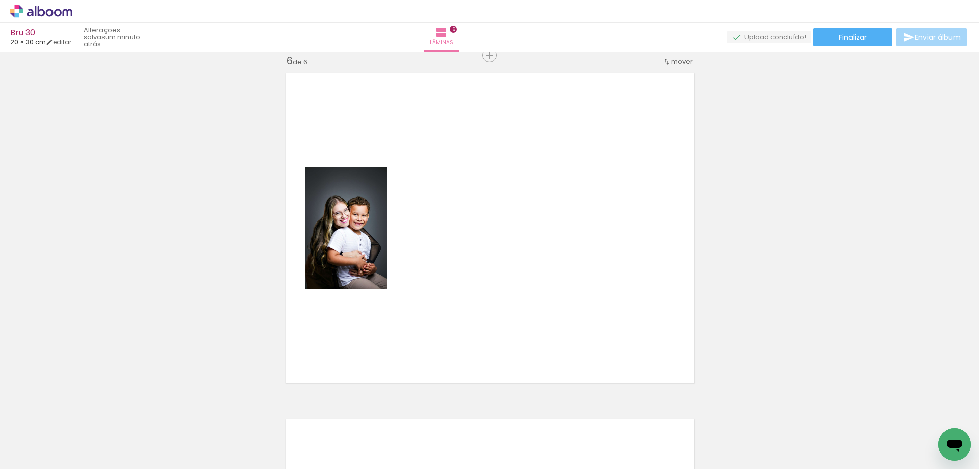
scroll to position [0, 346]
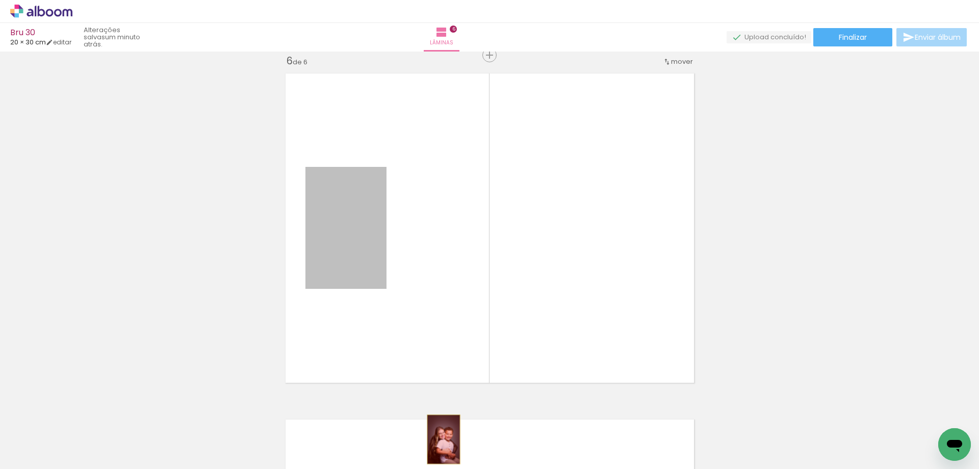
drag, startPoint x: 340, startPoint y: 236, endPoint x: 440, endPoint y: 439, distance: 226.0
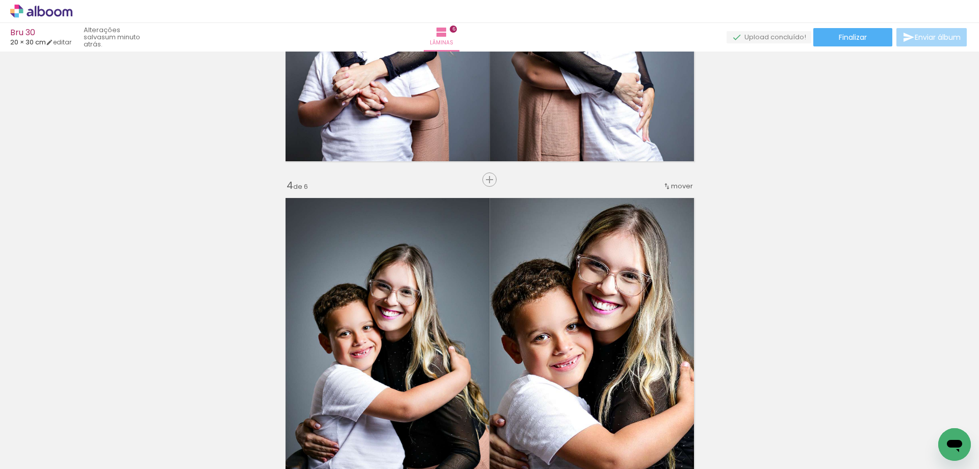
scroll to position [1079, 0]
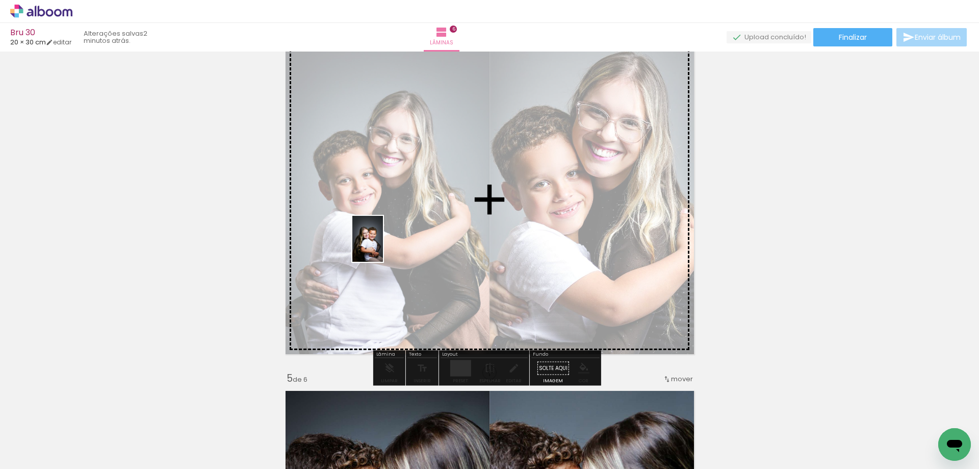
drag, startPoint x: 385, startPoint y: 436, endPoint x: 385, endPoint y: 232, distance: 204.0
click at [383, 233] on quentale-workspace at bounding box center [489, 234] width 979 height 469
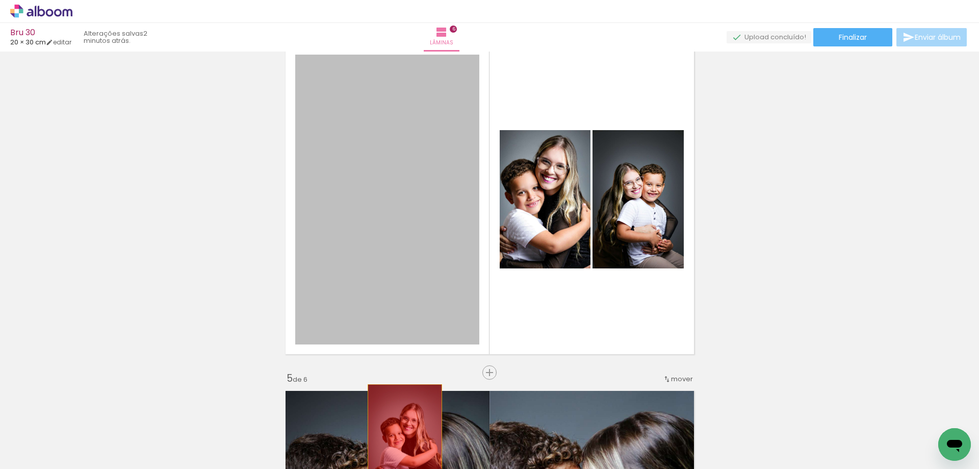
drag, startPoint x: 388, startPoint y: 207, endPoint x: 401, endPoint y: 443, distance: 236.4
click at [401, 443] on quentale-workspace at bounding box center [489, 234] width 979 height 469
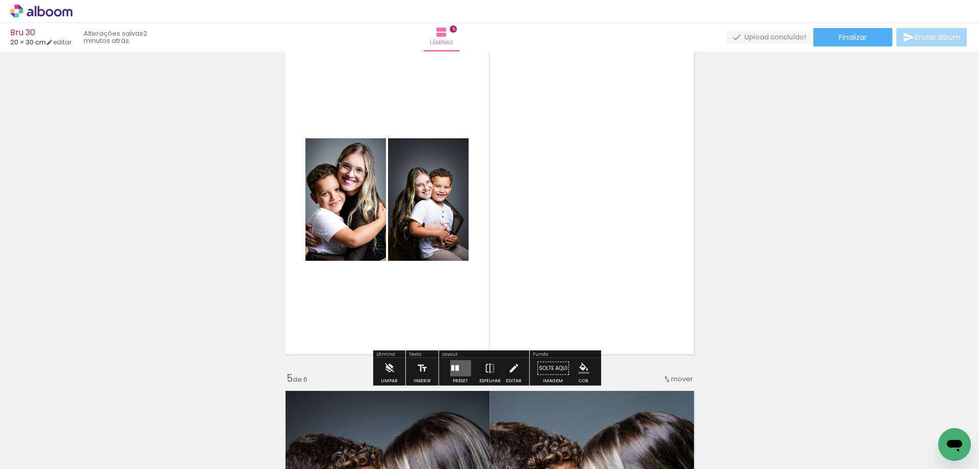
click at [464, 367] on quentale-layouter at bounding box center [460, 368] width 21 height 16
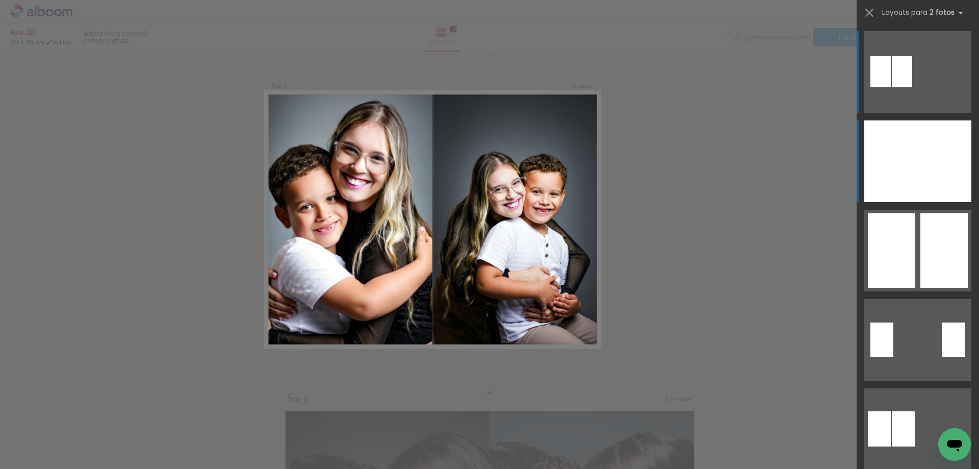
click at [918, 165] on div at bounding box center [945, 161] width 54 height 82
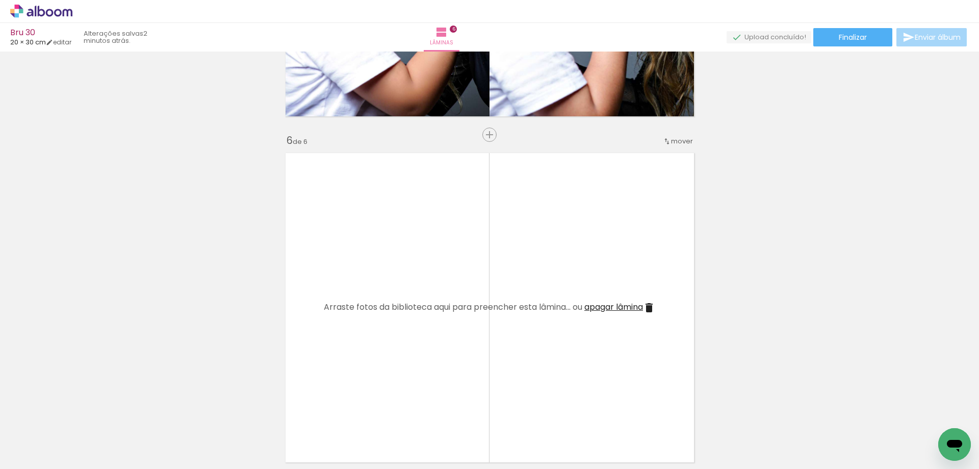
scroll to position [1815, 0]
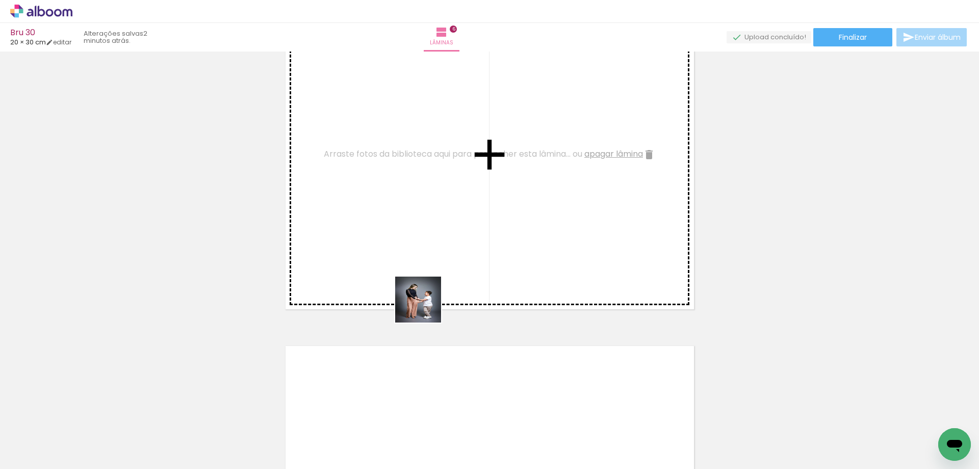
drag, startPoint x: 439, startPoint y: 437, endPoint x: 404, endPoint y: 193, distance: 246.7
click at [404, 193] on quentale-workspace at bounding box center [489, 234] width 979 height 469
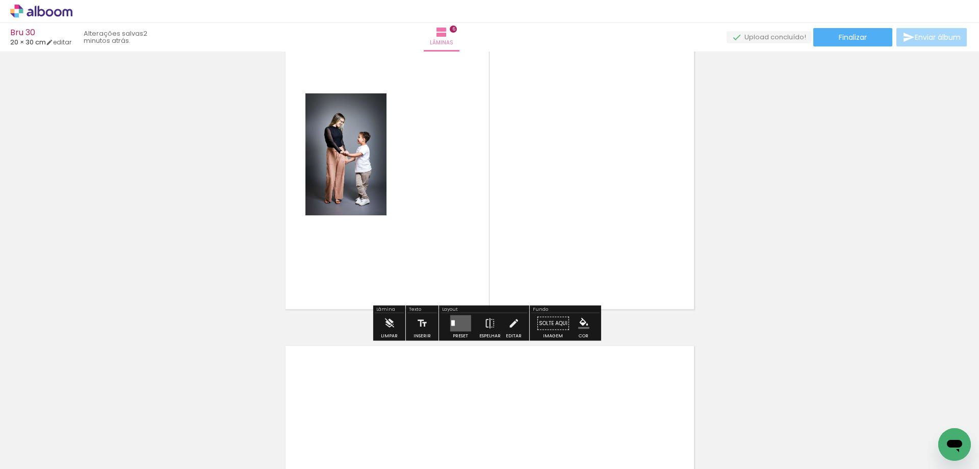
scroll to position [1764, 0]
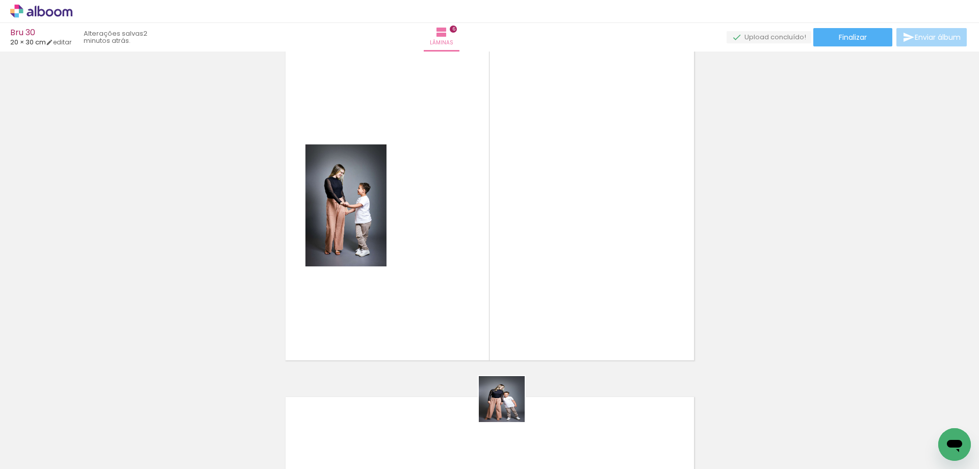
drag, startPoint x: 510, startPoint y: 450, endPoint x: 528, endPoint y: 212, distance: 239.3
click at [528, 212] on quentale-workspace at bounding box center [489, 234] width 979 height 469
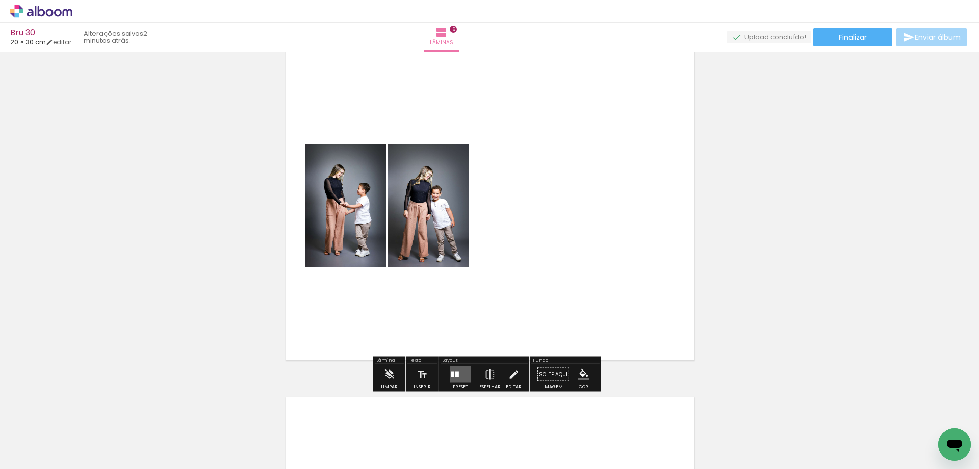
click at [455, 373] on div at bounding box center [457, 374] width 4 height 6
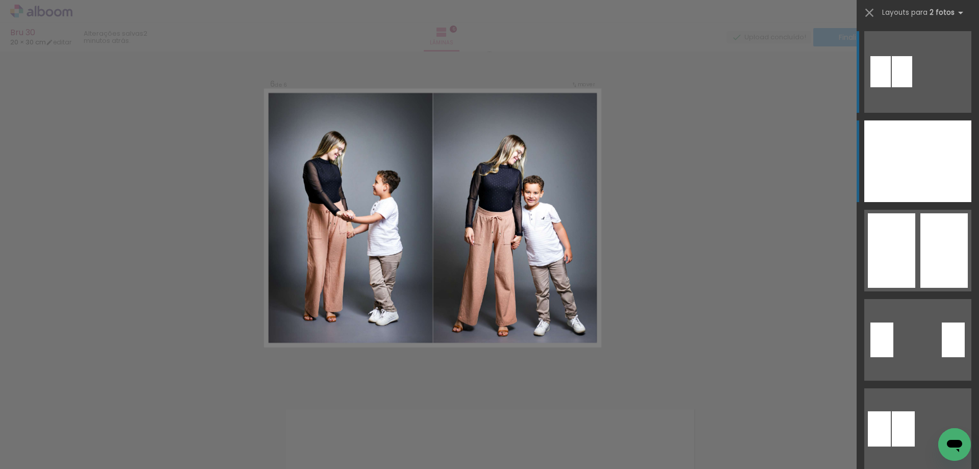
scroll to position [1742, 0]
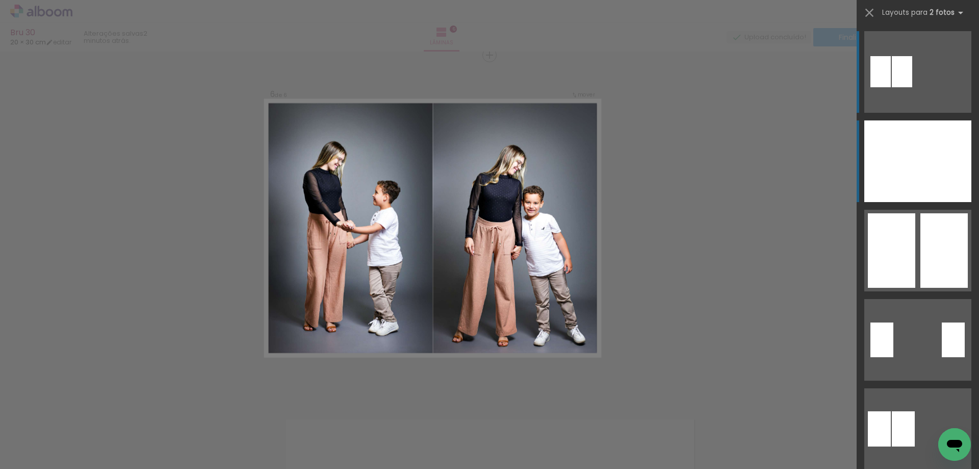
click at [890, 162] on div at bounding box center [891, 161] width 54 height 82
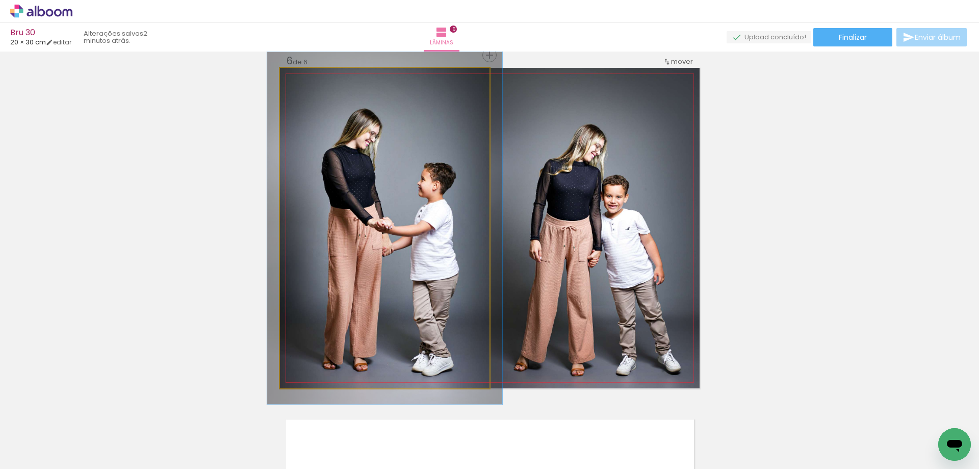
type paper-slider "110"
click at [309, 76] on div at bounding box center [307, 78] width 16 height 16
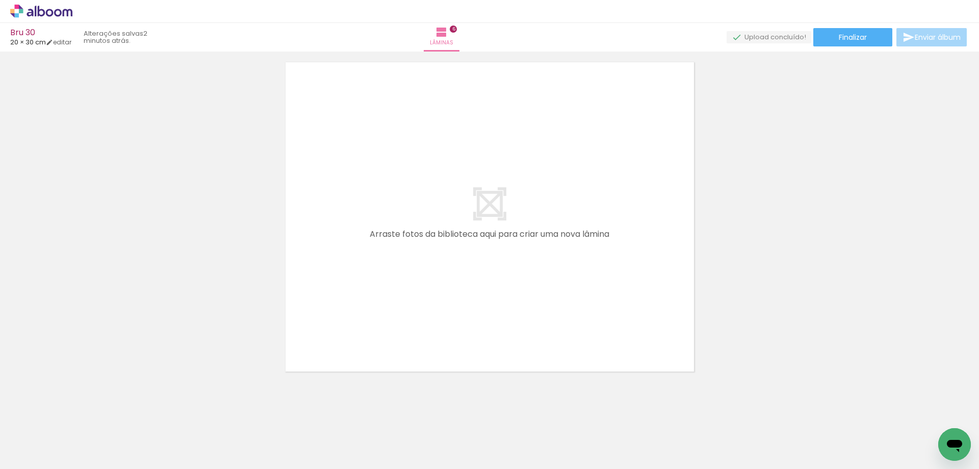
scroll to position [0, 709]
drag, startPoint x: 310, startPoint y: 435, endPoint x: 377, endPoint y: 267, distance: 181.2
click at [377, 267] on quentale-workspace at bounding box center [489, 234] width 979 height 469
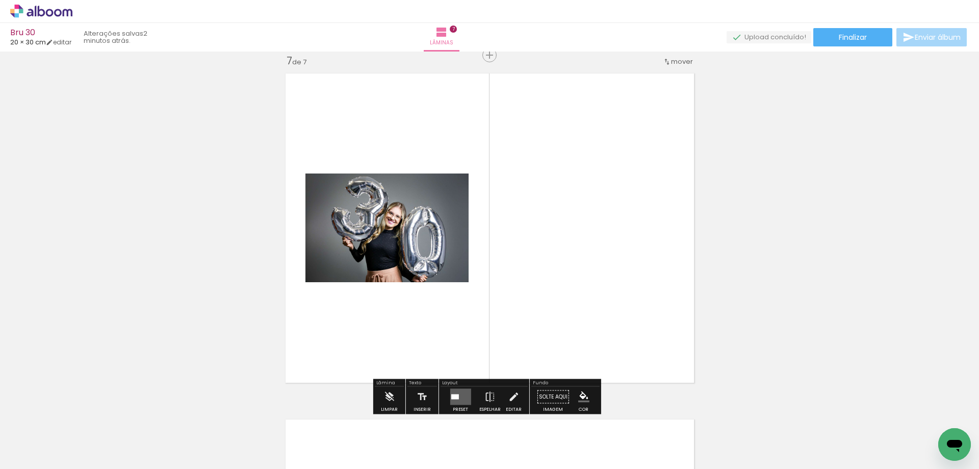
scroll to position [0, 1164]
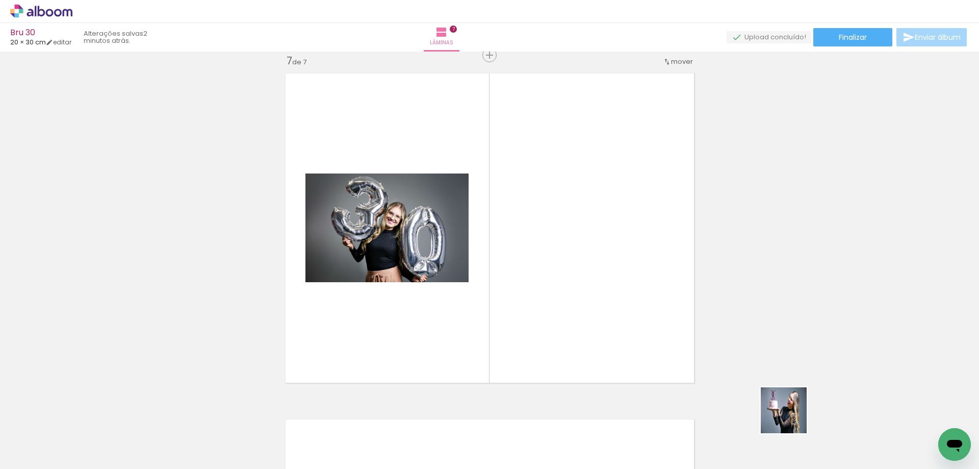
drag, startPoint x: 829, startPoint y: 444, endPoint x: 368, endPoint y: 217, distance: 513.3
click at [369, 217] on quentale-workspace at bounding box center [489, 234] width 979 height 469
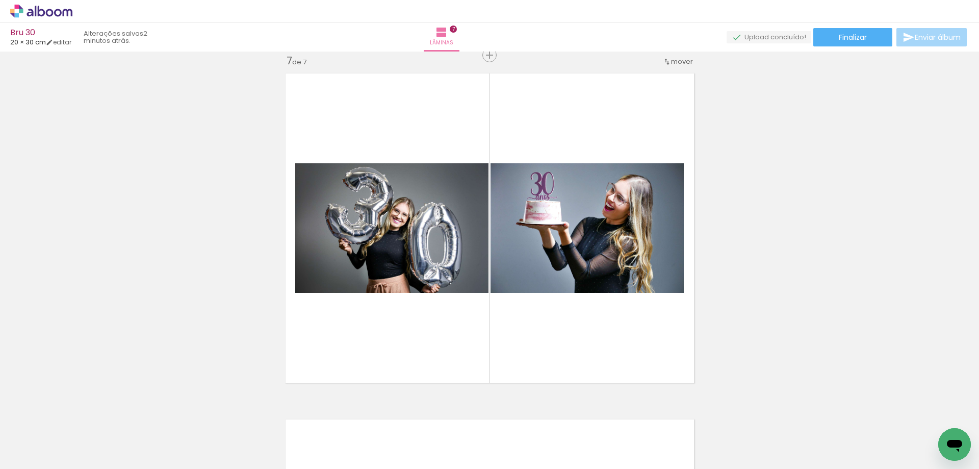
scroll to position [0, 1104]
drag, startPoint x: 835, startPoint y: 435, endPoint x: 595, endPoint y: 255, distance: 300.1
click at [597, 256] on quentale-workspace at bounding box center [489, 234] width 979 height 469
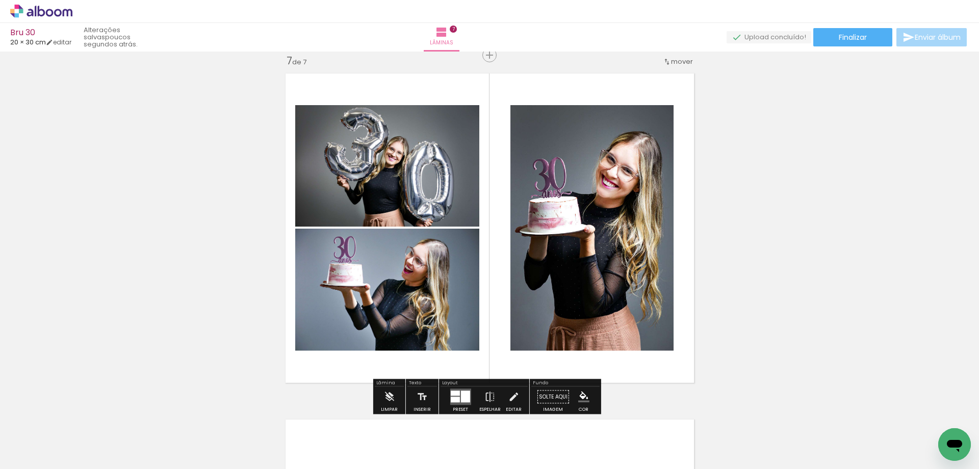
click at [461, 397] on div at bounding box center [464, 397] width 9 height 12
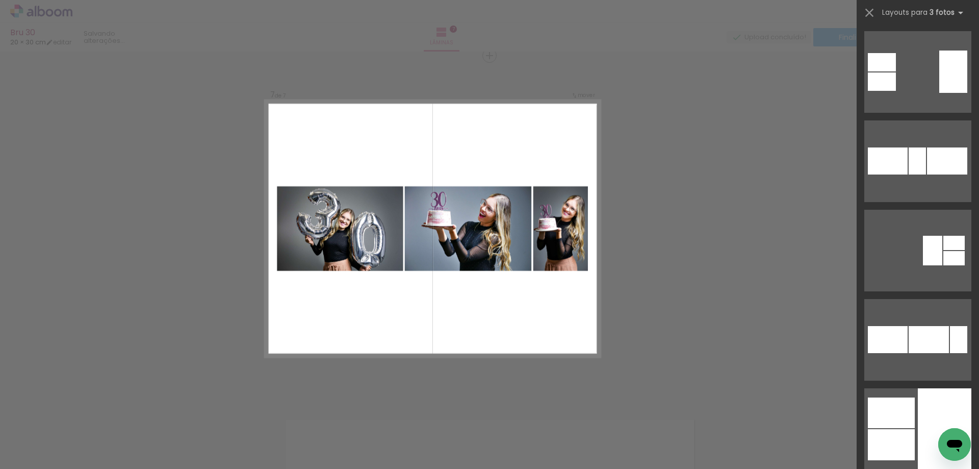
scroll to position [1632, 0]
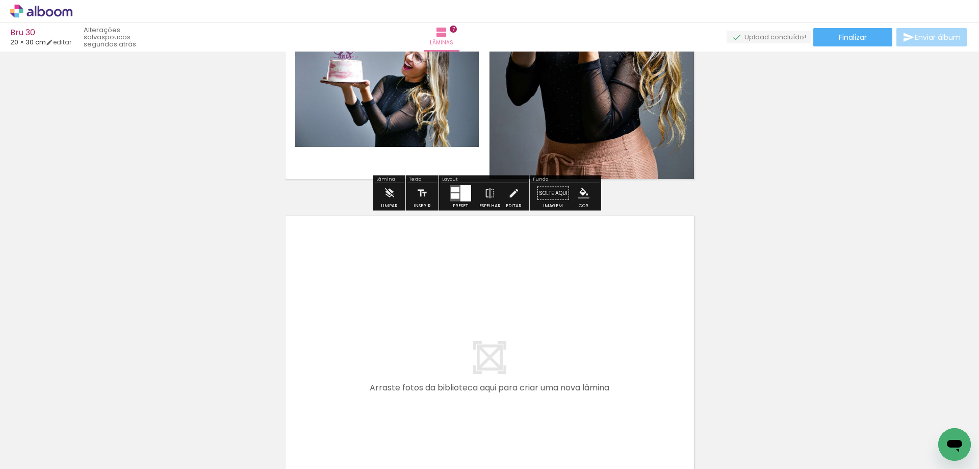
scroll to position [2444, 0]
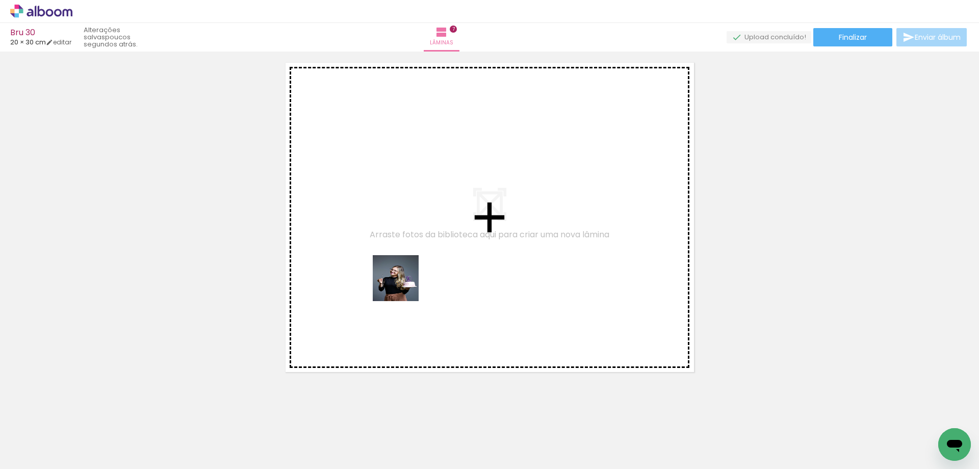
drag, startPoint x: 491, startPoint y: 449, endPoint x: 403, endPoint y: 285, distance: 186.6
click at [403, 285] on quentale-workspace at bounding box center [489, 234] width 979 height 469
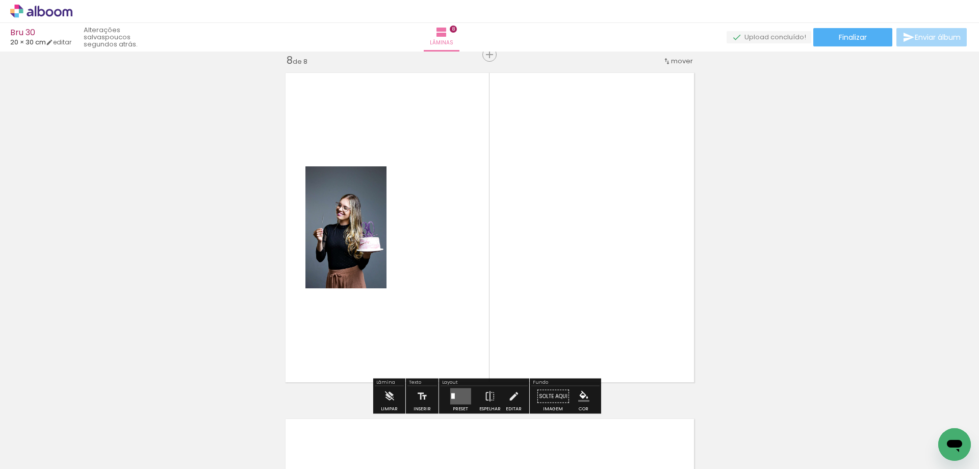
scroll to position [2433, 0]
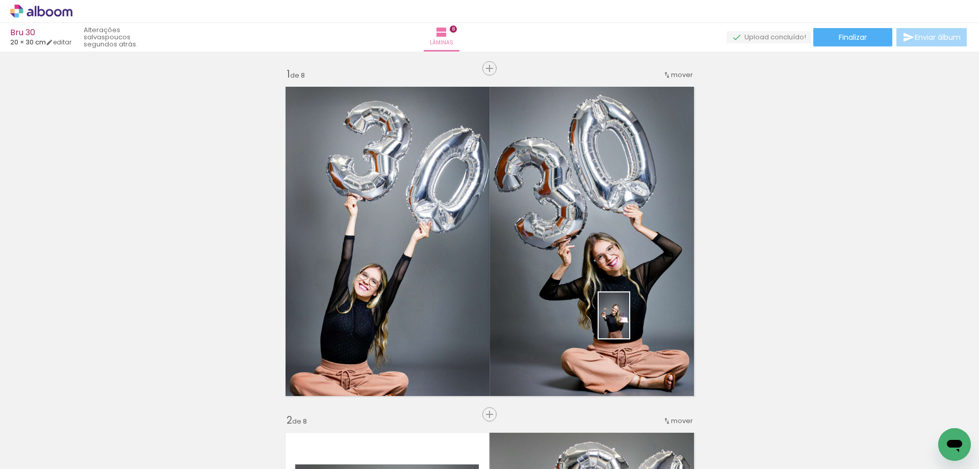
scroll to position [0, 1104]
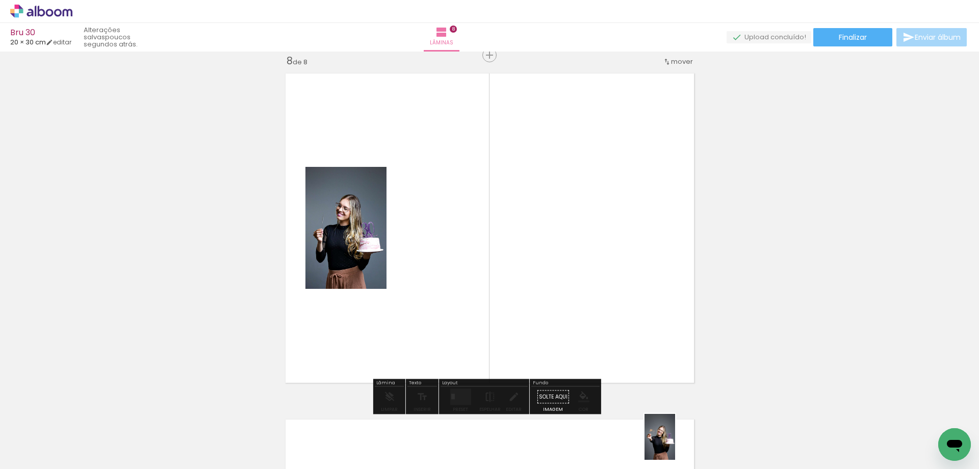
click at [671, 446] on div at bounding box center [654, 434] width 34 height 50
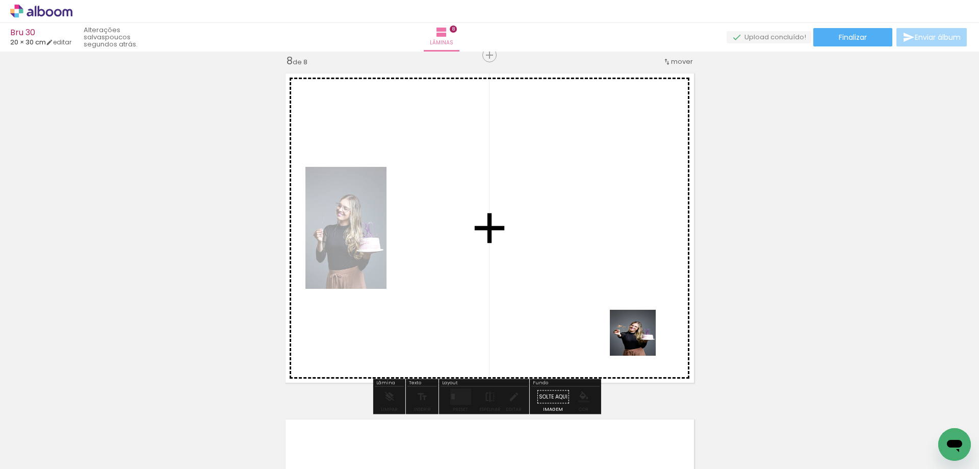
drag, startPoint x: 644, startPoint y: 352, endPoint x: 625, endPoint y: 297, distance: 58.4
click at [625, 297] on quentale-workspace at bounding box center [489, 234] width 979 height 469
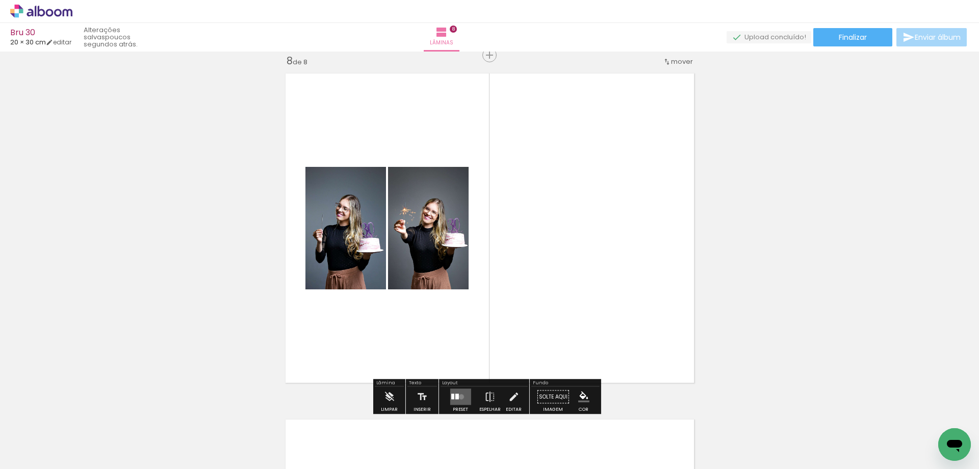
click at [459, 396] on quentale-layouter at bounding box center [460, 397] width 21 height 16
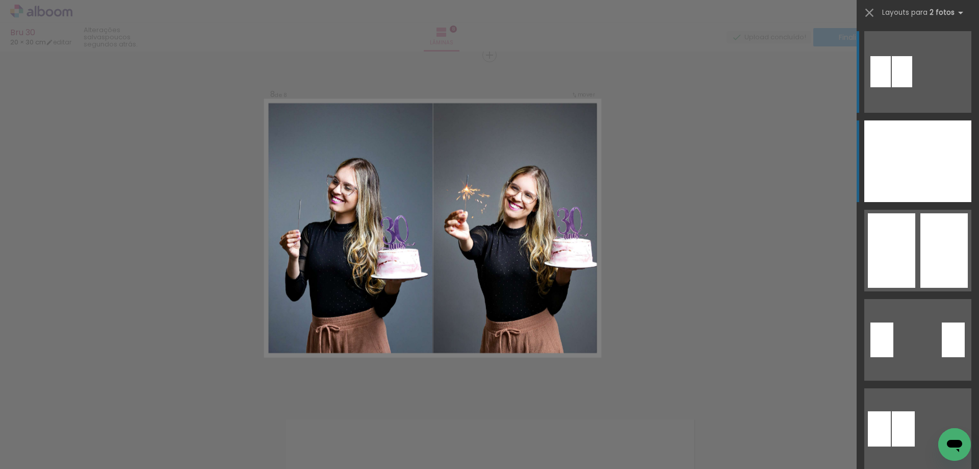
click at [911, 155] on div at bounding box center [891, 161] width 54 height 82
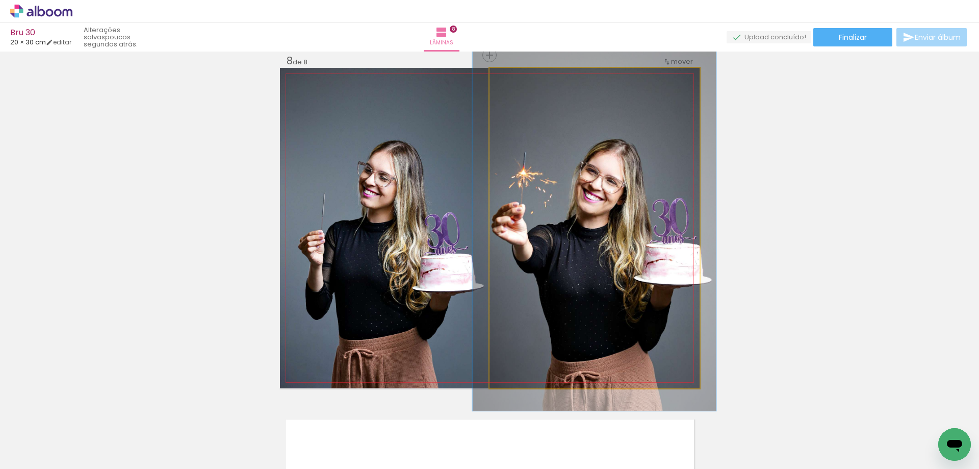
type paper-slider "114"
click at [515, 79] on div at bounding box center [517, 78] width 9 height 9
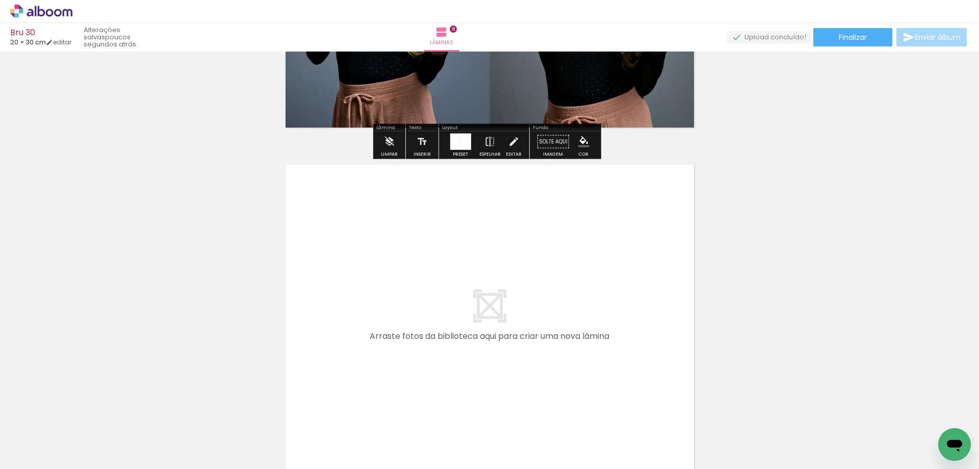
scroll to position [2790, 0]
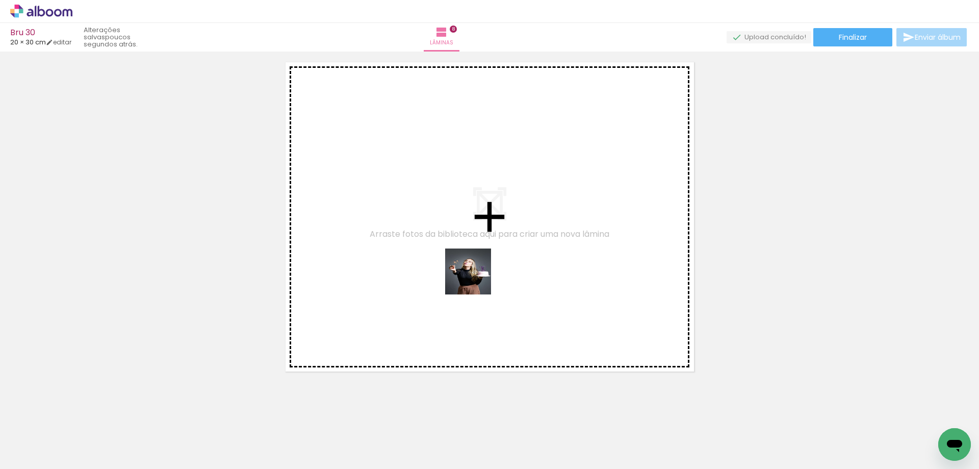
drag, startPoint x: 666, startPoint y: 447, endPoint x: 421, endPoint y: 247, distance: 316.7
click at [421, 247] on quentale-workspace at bounding box center [489, 234] width 979 height 469
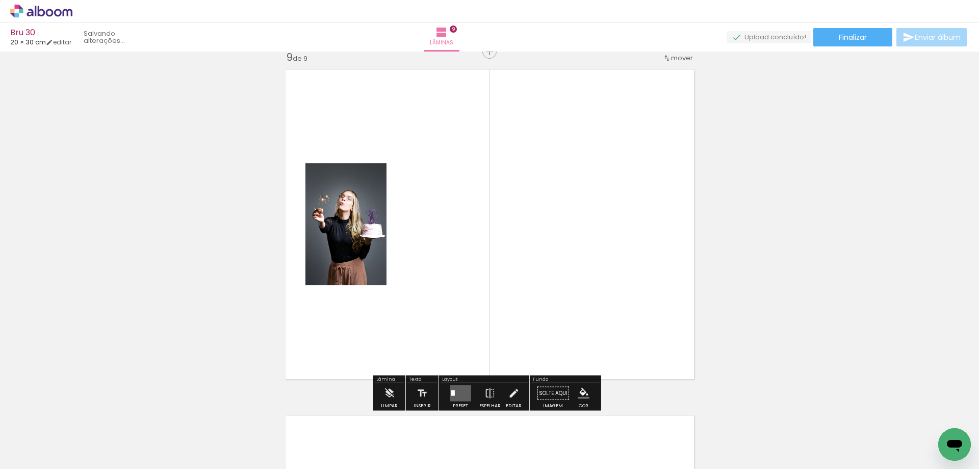
scroll to position [2779, 0]
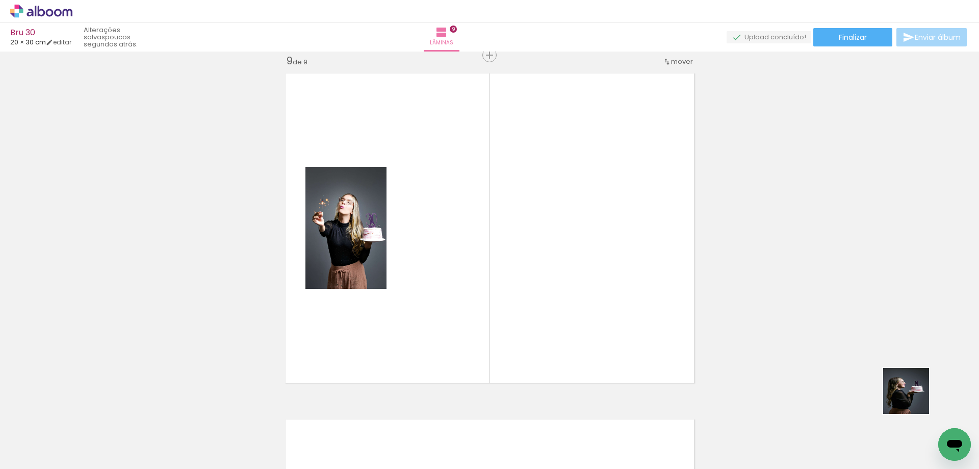
drag, startPoint x: 938, startPoint y: 418, endPoint x: 636, endPoint y: 227, distance: 357.8
click at [637, 228] on quentale-workspace at bounding box center [489, 234] width 979 height 469
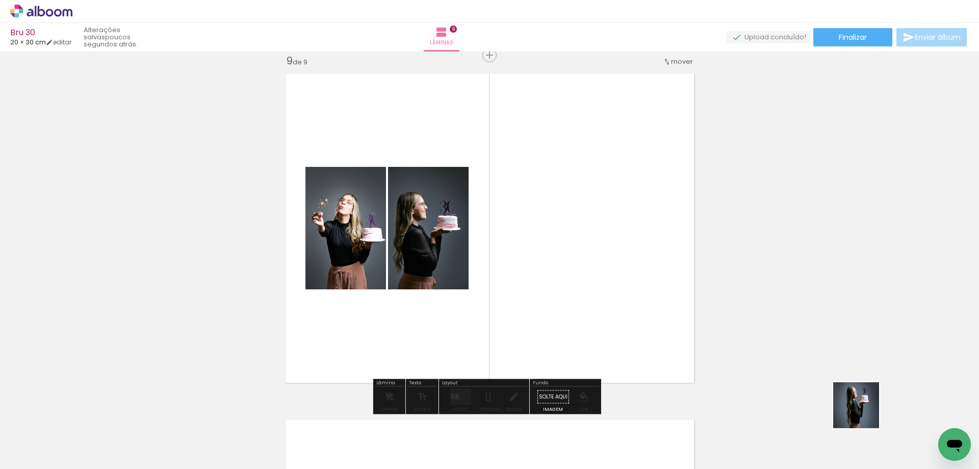
drag, startPoint x: 899, startPoint y: 435, endPoint x: 520, endPoint y: 242, distance: 425.8
click at [520, 242] on quentale-workspace at bounding box center [489, 234] width 979 height 469
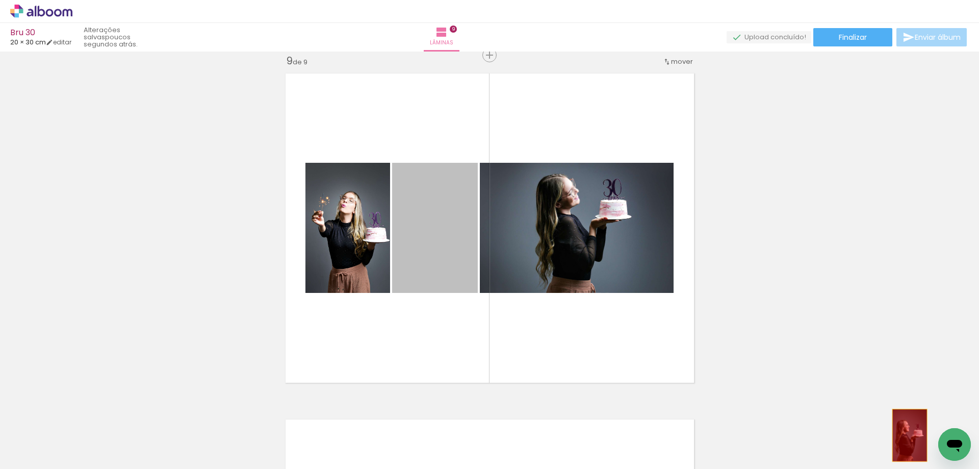
drag, startPoint x: 450, startPoint y: 238, endPoint x: 906, endPoint y: 437, distance: 497.6
click at [906, 437] on quentale-workspace at bounding box center [489, 234] width 979 height 469
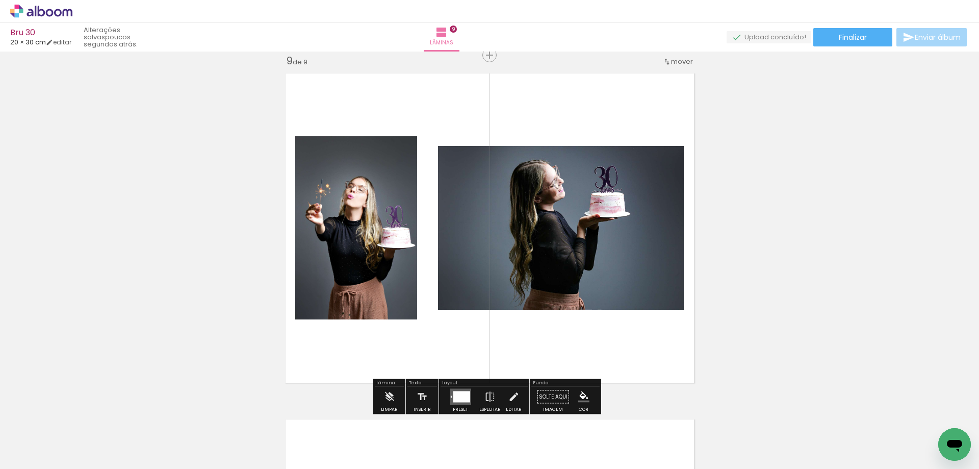
click at [457, 397] on div at bounding box center [461, 396] width 17 height 11
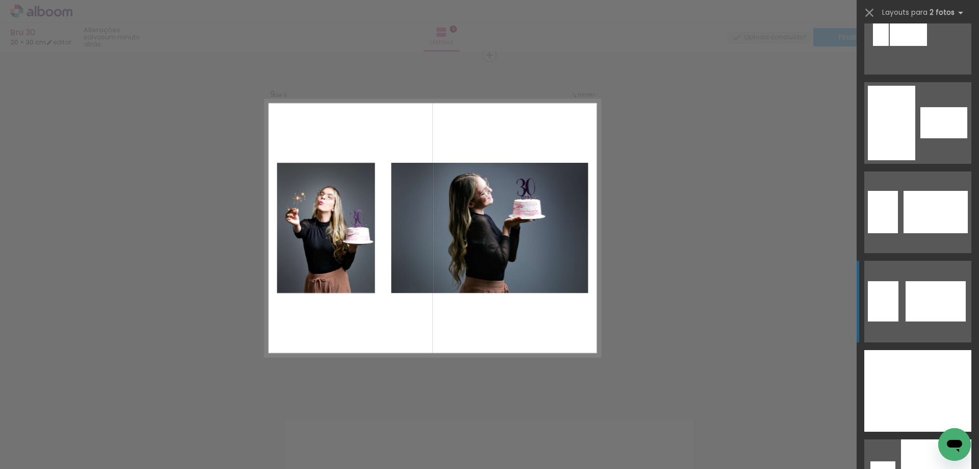
scroll to position [1122, 0]
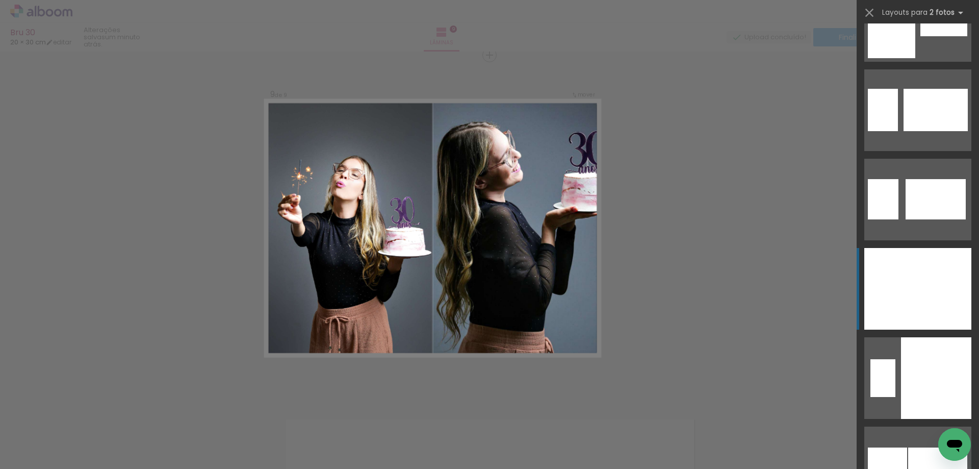
click at [918, 294] on div at bounding box center [945, 289] width 54 height 82
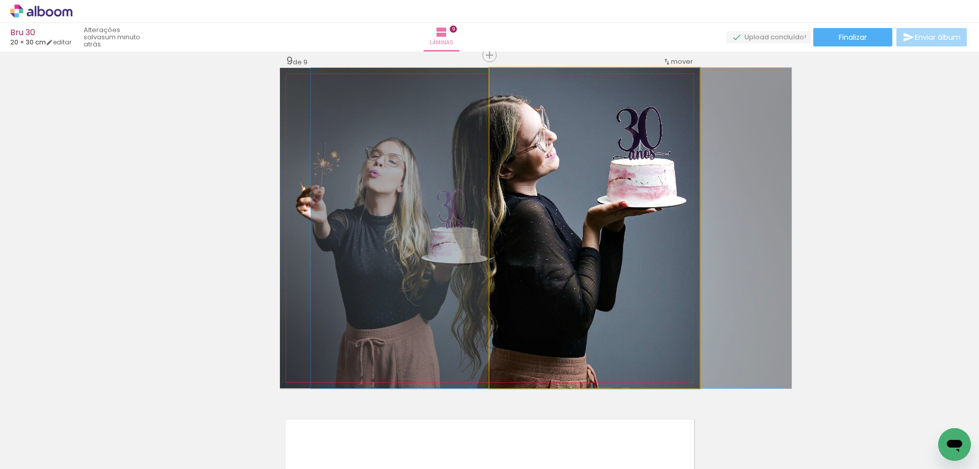
drag, startPoint x: 658, startPoint y: 239, endPoint x: 614, endPoint y: 239, distance: 43.3
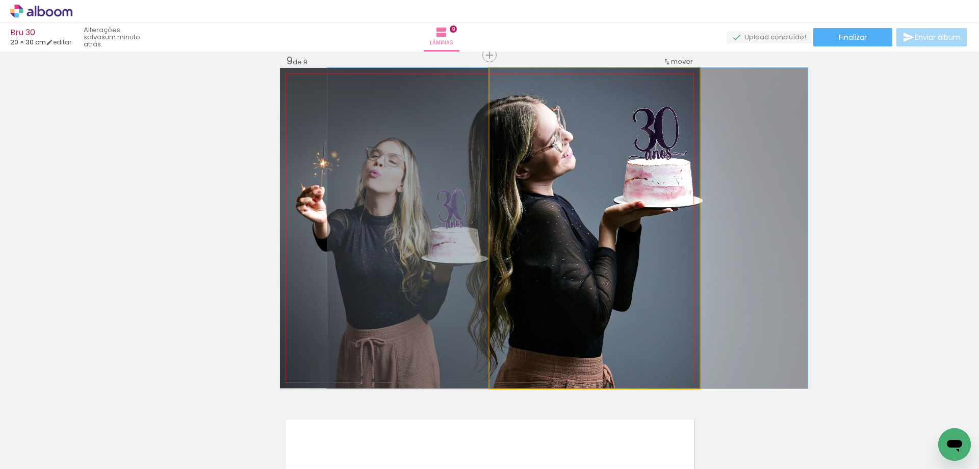
drag, startPoint x: 618, startPoint y: 239, endPoint x: 632, endPoint y: 239, distance: 14.8
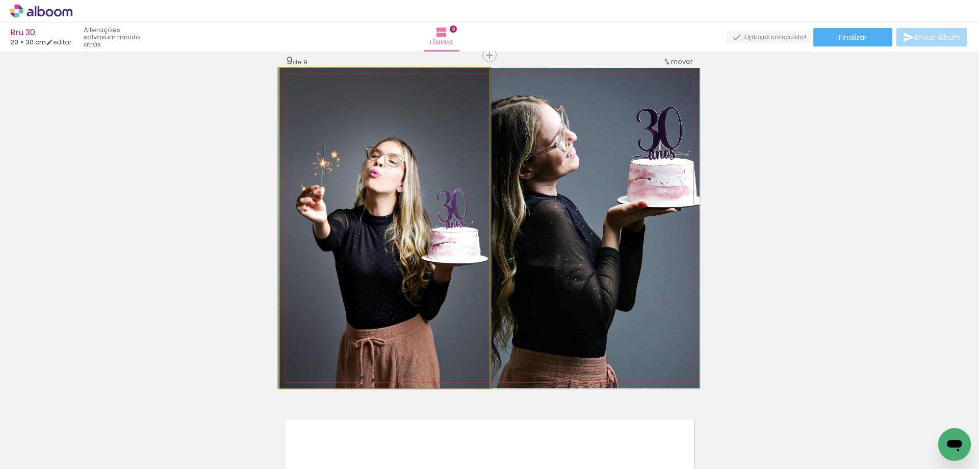
click at [410, 207] on quentale-photo at bounding box center [385, 228] width 210 height 320
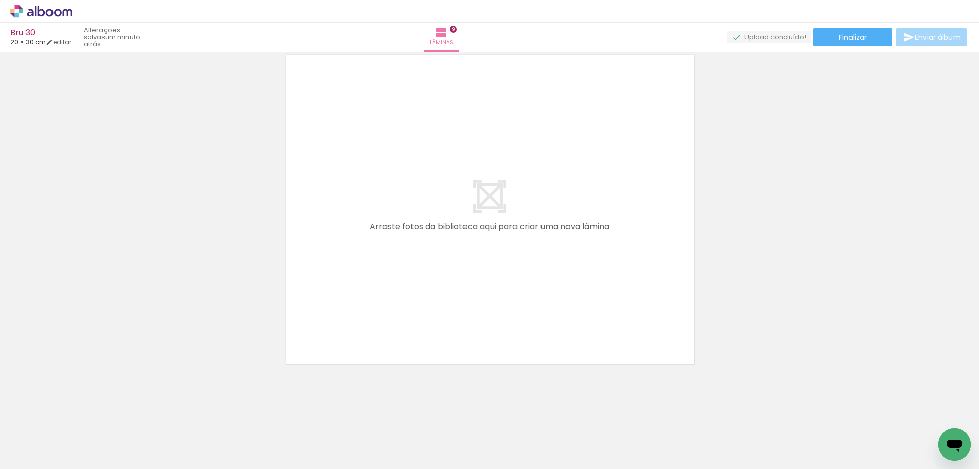
scroll to position [0, 199]
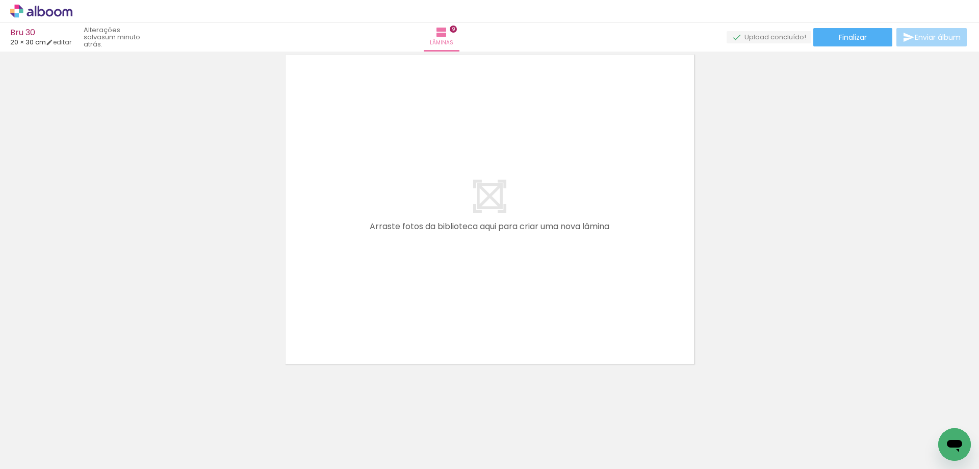
scroll to position [0, 0]
click at [85, 416] on iron-icon at bounding box center [79, 413] width 11 height 11
drag, startPoint x: 167, startPoint y: 433, endPoint x: 442, endPoint y: 224, distance: 344.9
click at [442, 224] on quentale-workspace at bounding box center [489, 234] width 979 height 469
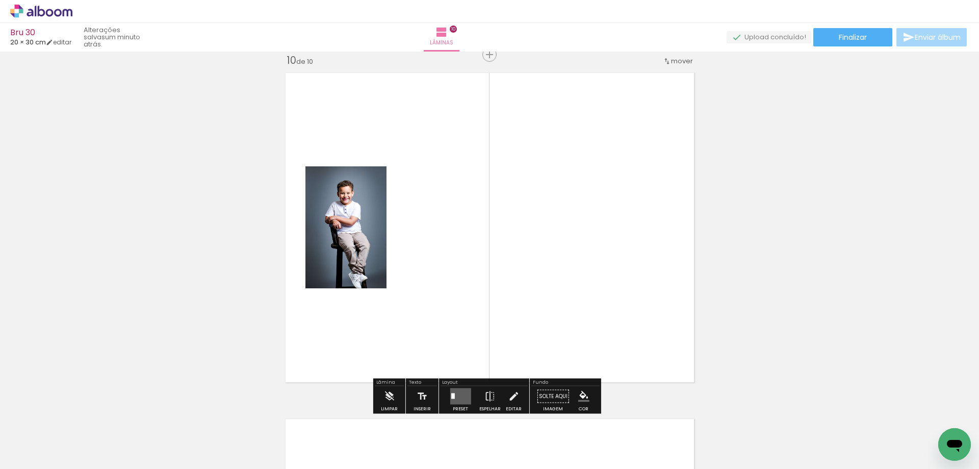
scroll to position [3125, 0]
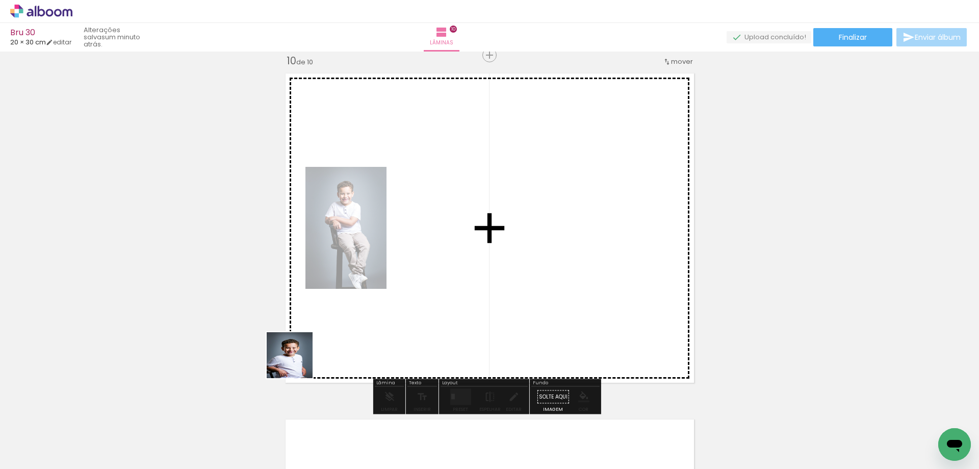
drag, startPoint x: 109, startPoint y: 429, endPoint x: 659, endPoint y: 255, distance: 577.0
click at [653, 254] on quentale-workspace at bounding box center [489, 234] width 979 height 469
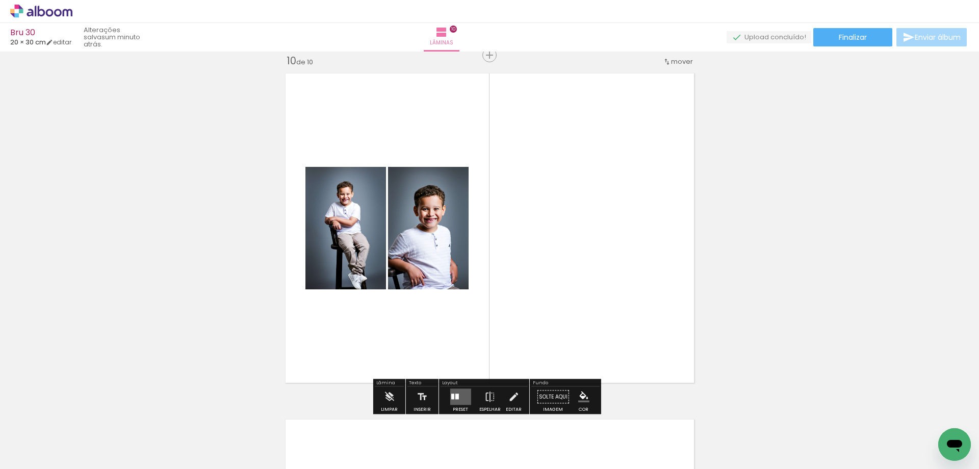
click at [455, 396] on div at bounding box center [457, 397] width 4 height 6
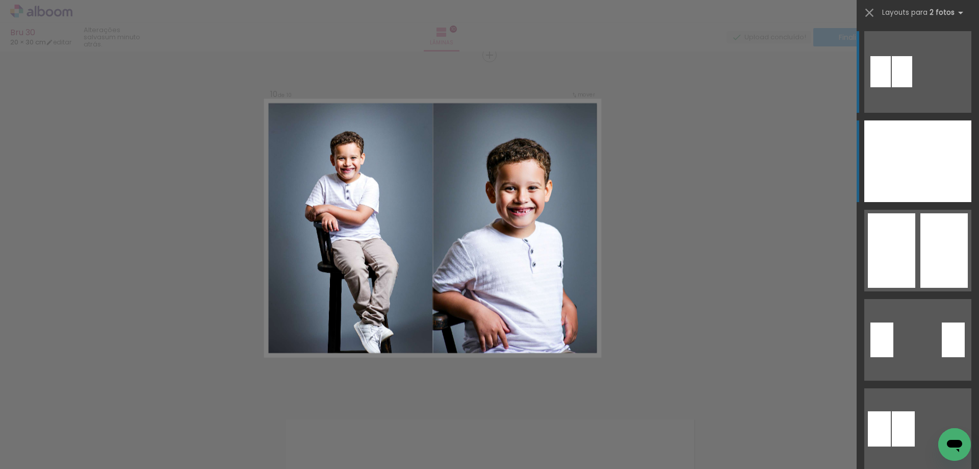
click at [929, 181] on div at bounding box center [945, 161] width 54 height 82
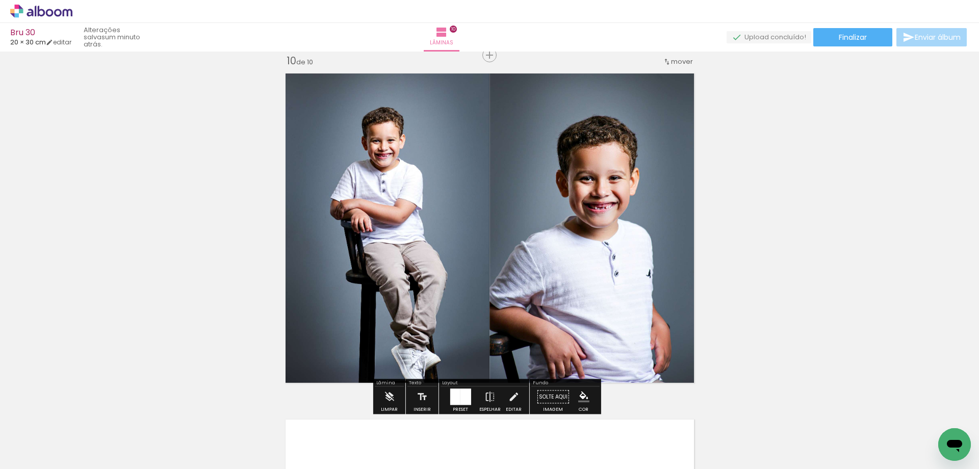
click at [85, 414] on iron-icon at bounding box center [79, 413] width 11 height 11
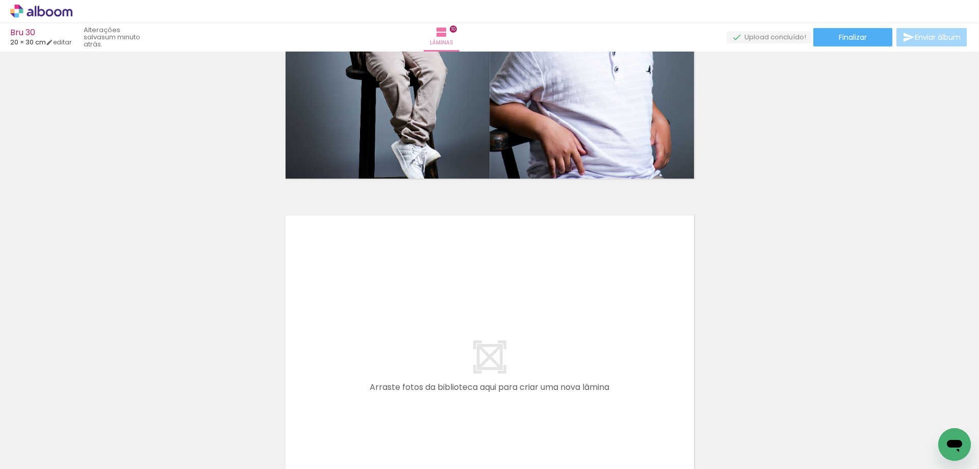
scroll to position [3431, 0]
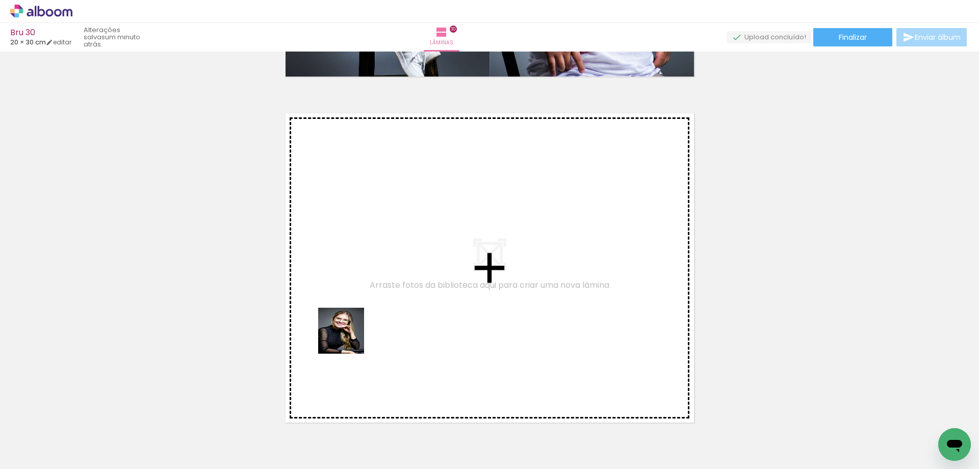
drag, startPoint x: 318, startPoint y: 435, endPoint x: 359, endPoint y: 300, distance: 141.4
click at [359, 300] on quentale-workspace at bounding box center [489, 234] width 979 height 469
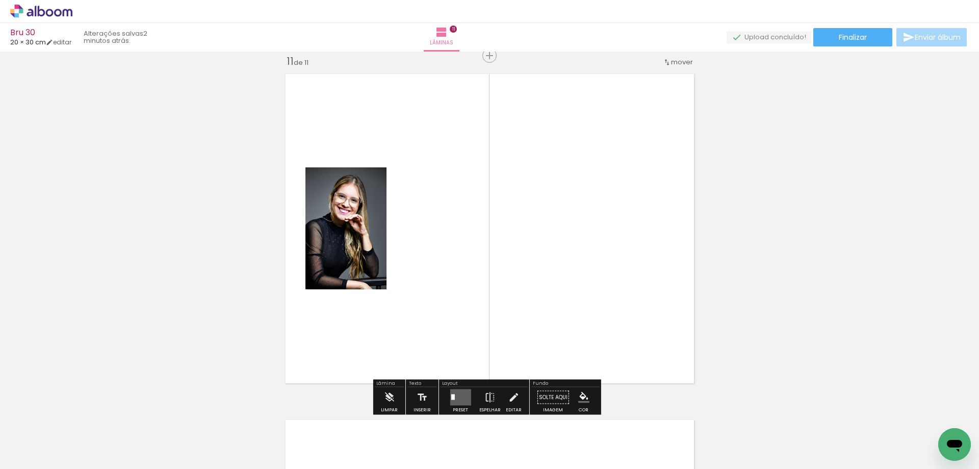
scroll to position [3470, 0]
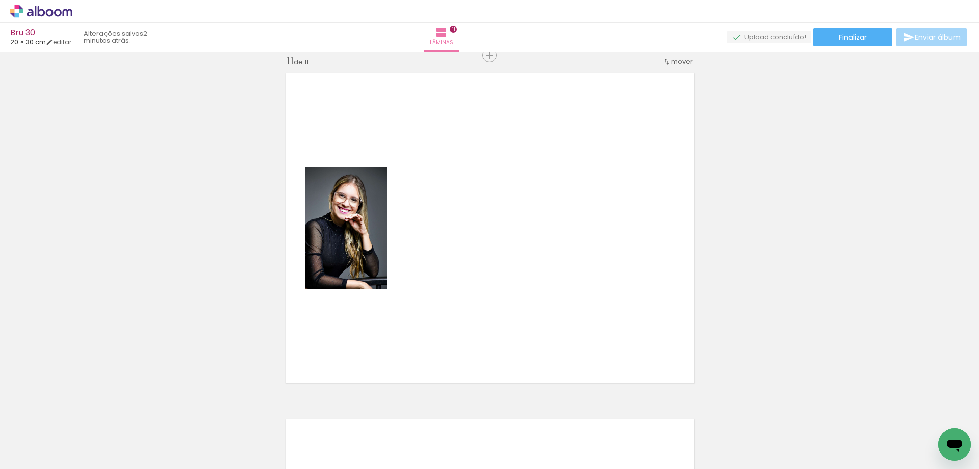
scroll to position [0, 707]
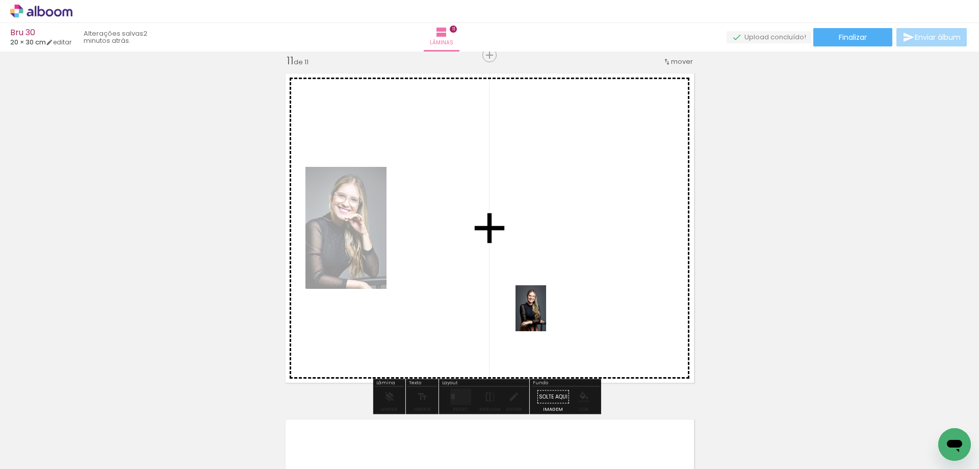
drag, startPoint x: 426, startPoint y: 433, endPoint x: 549, endPoint y: 314, distance: 171.7
click at [549, 314] on quentale-workspace at bounding box center [489, 234] width 979 height 469
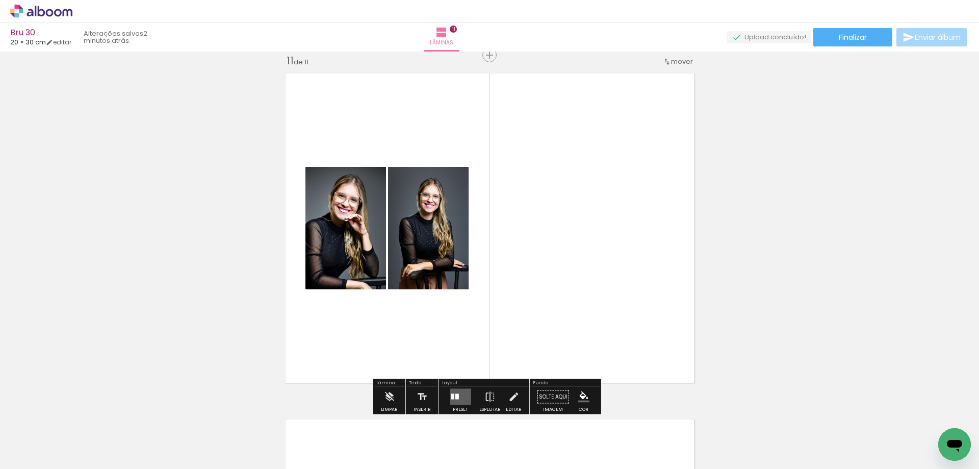
click at [458, 399] on quentale-layouter at bounding box center [460, 397] width 21 height 16
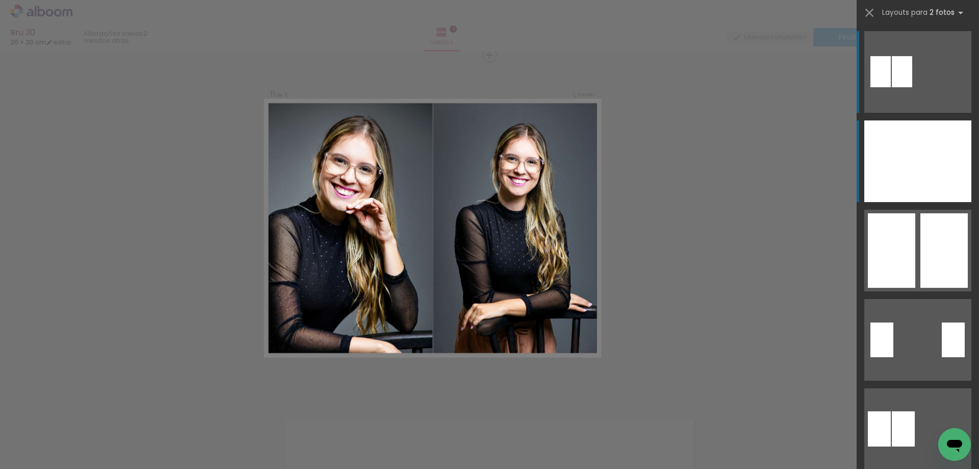
click at [891, 159] on div at bounding box center [891, 161] width 54 height 82
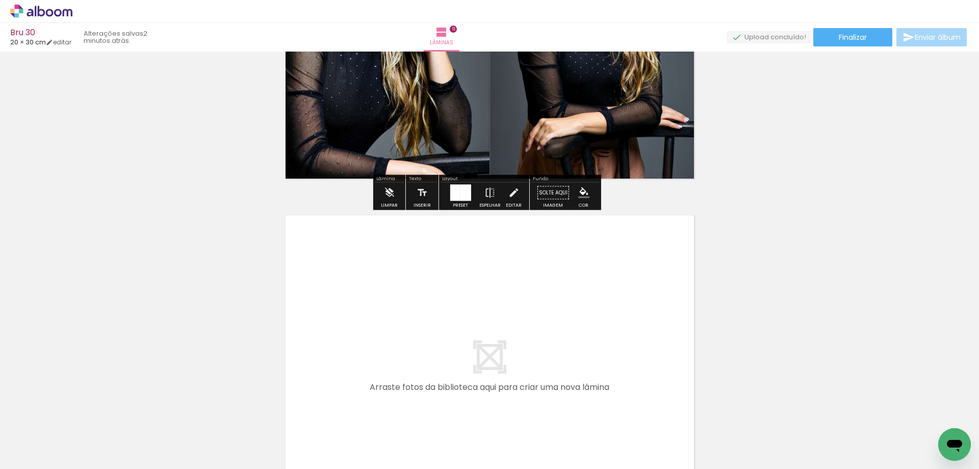
scroll to position [3776, 0]
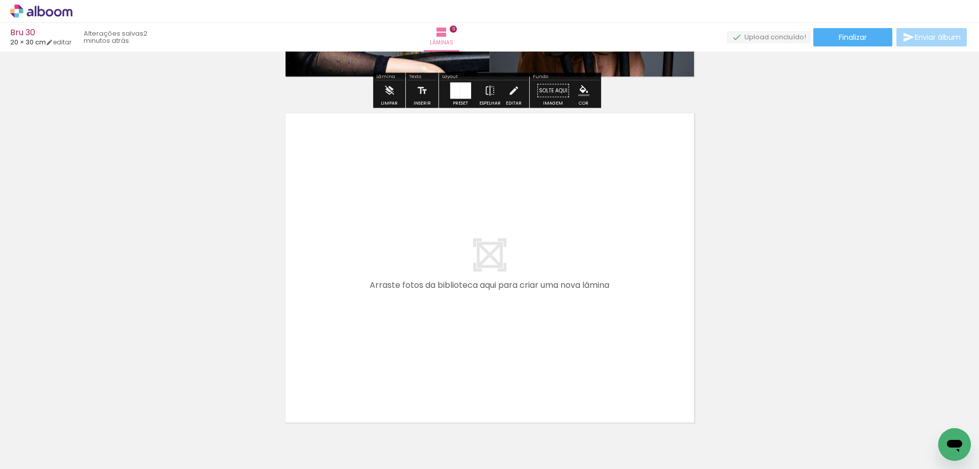
drag, startPoint x: 483, startPoint y: 431, endPoint x: 479, endPoint y: 331, distance: 100.0
click at [479, 331] on quentale-workspace at bounding box center [489, 234] width 979 height 469
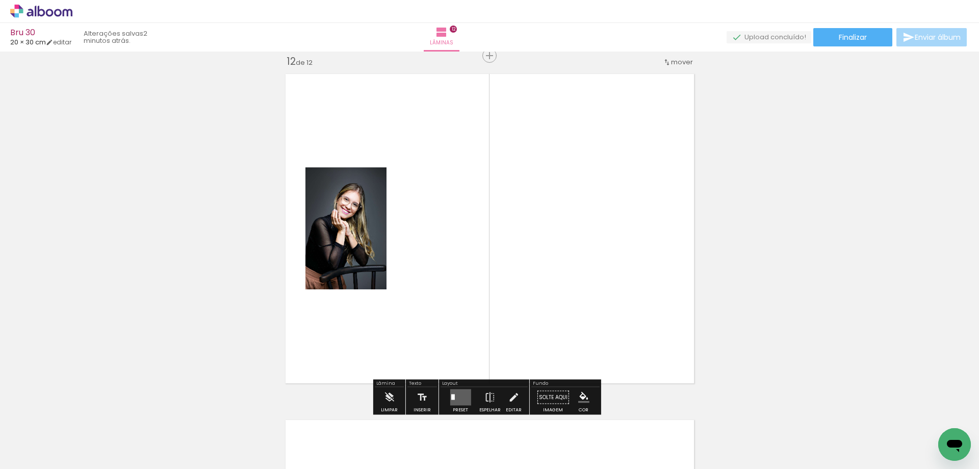
scroll to position [3816, 0]
drag, startPoint x: 377, startPoint y: 435, endPoint x: 527, endPoint y: 294, distance: 206.0
click at [526, 295] on quentale-workspace at bounding box center [489, 234] width 979 height 469
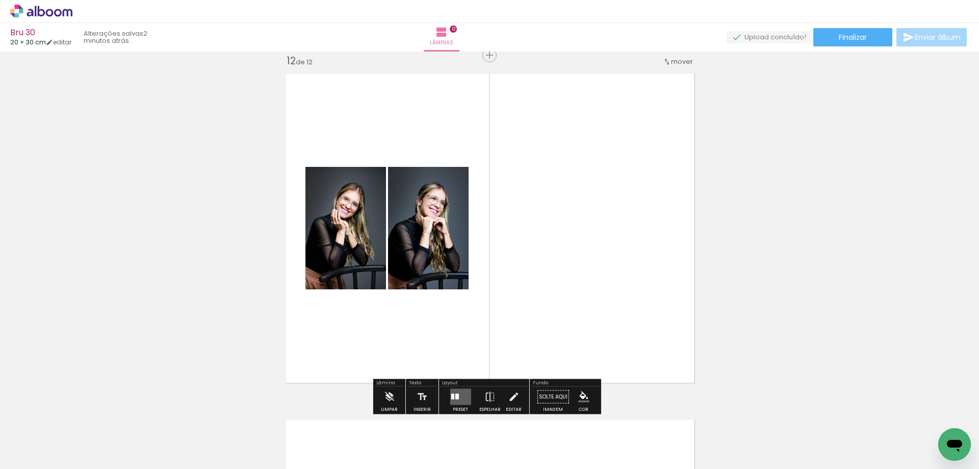
click at [461, 391] on quentale-layouter at bounding box center [460, 397] width 21 height 16
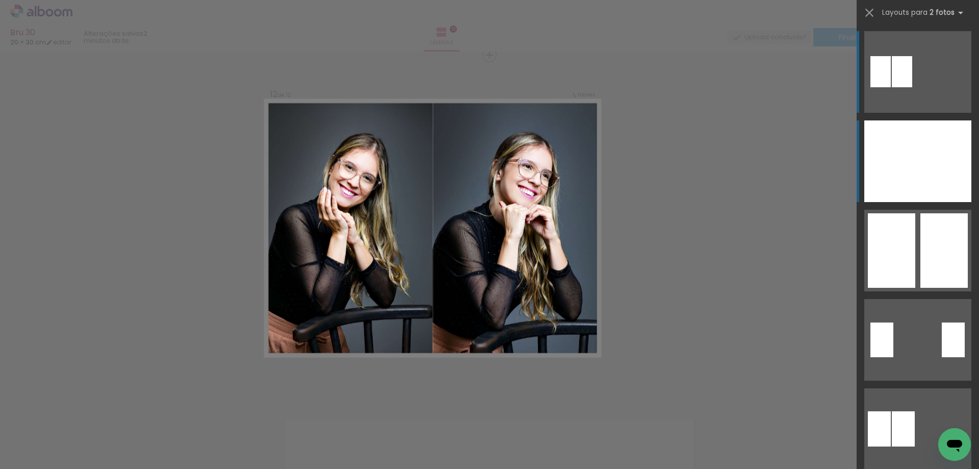
click at [885, 156] on div at bounding box center [891, 161] width 54 height 82
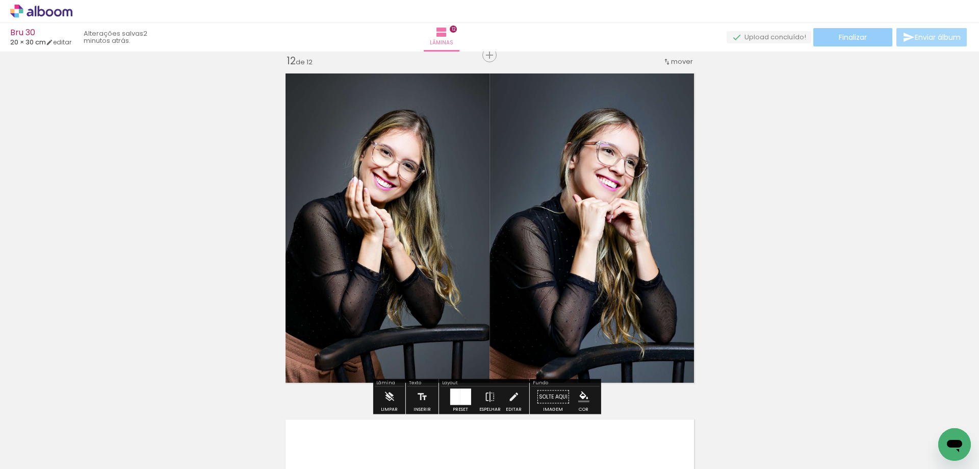
click at [828, 39] on paper-button "Finalizar" at bounding box center [852, 37] width 79 height 18
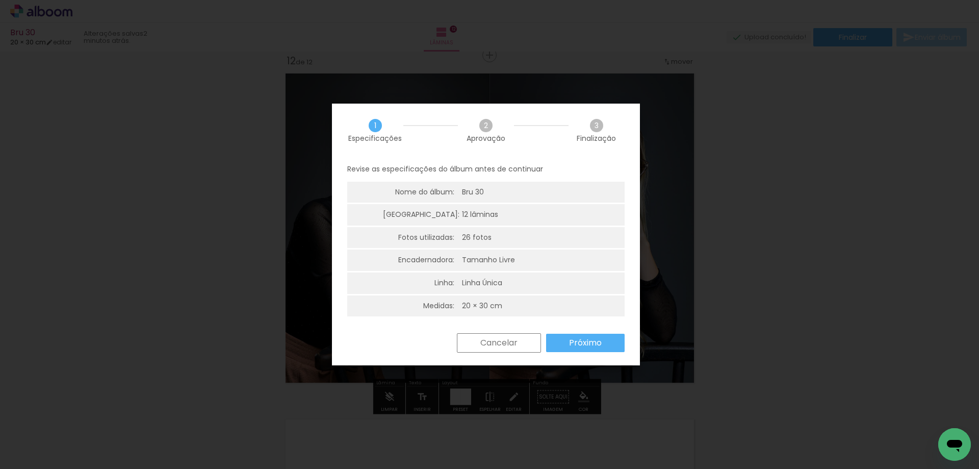
click at [525, 341] on paper-button "Cancelar" at bounding box center [499, 342] width 84 height 19
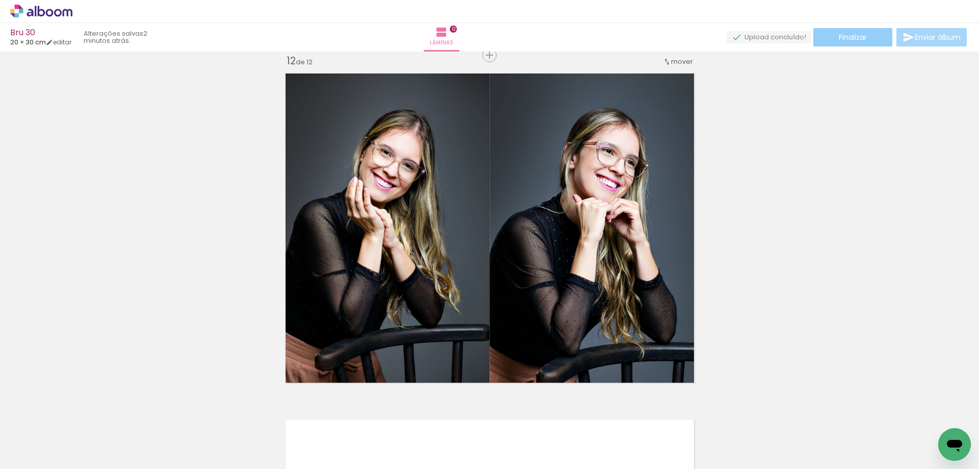
click at [859, 42] on paper-button "Finalizar" at bounding box center [852, 37] width 79 height 18
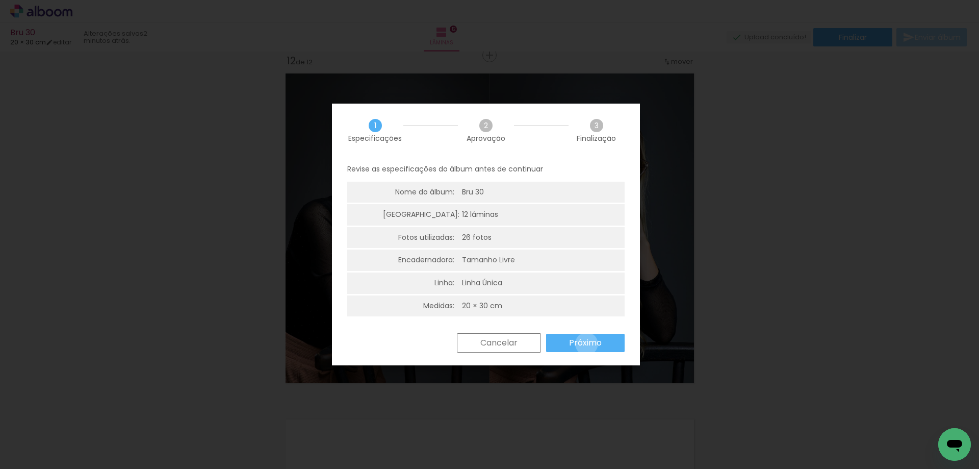
click at [0, 0] on slot "Próximo" at bounding box center [0, 0] width 0 height 0
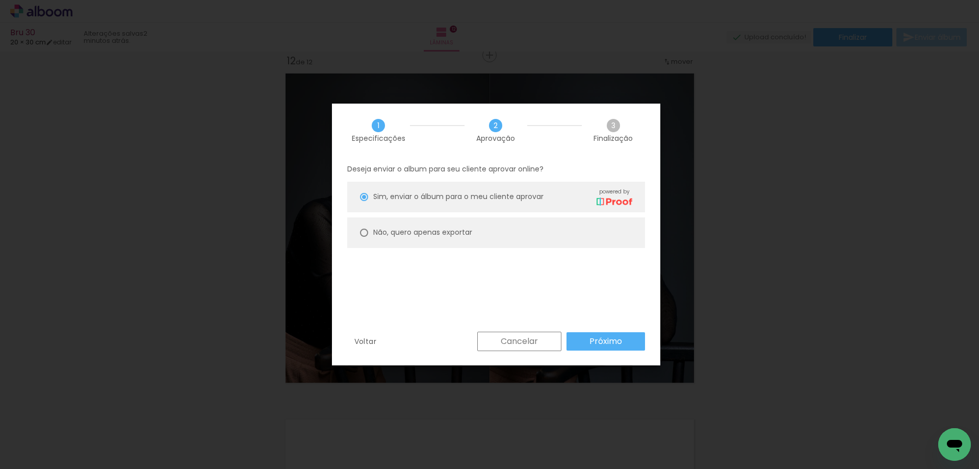
click at [0, 0] on slot "Não, quero apenas exportar" at bounding box center [0, 0] width 0 height 0
type paper-radio-button "on"
click at [0, 0] on slot "Próximo" at bounding box center [0, 0] width 0 height 0
type input "Alta, 300 DPI"
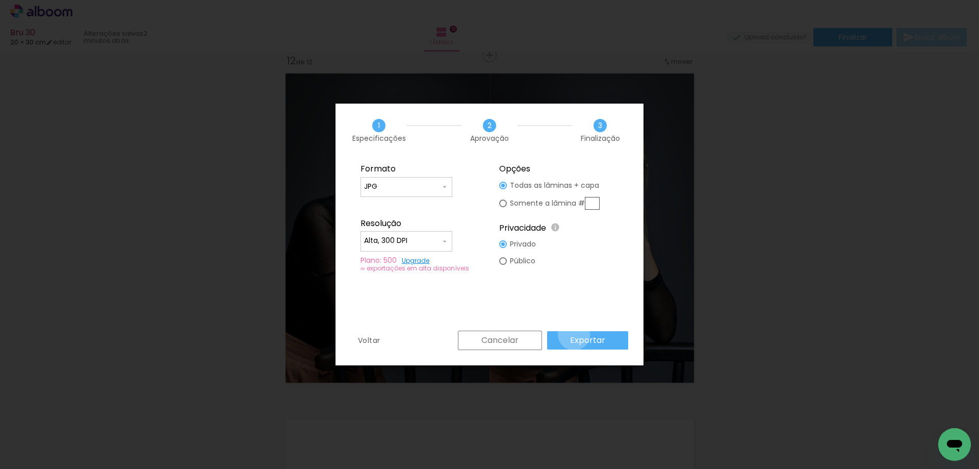
click at [0, 0] on slot "Exportar" at bounding box center [0, 0] width 0 height 0
